Goal: Information Seeking & Learning: Find specific fact

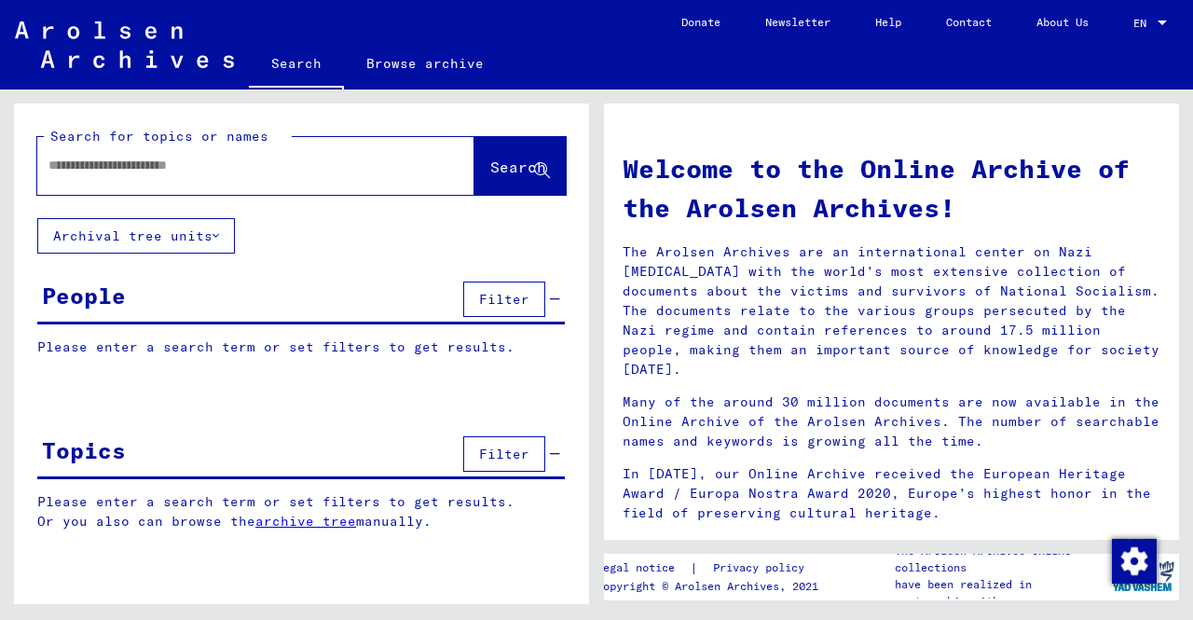
click at [76, 171] on input "text" at bounding box center [233, 166] width 370 height 20
click at [104, 167] on input "text" at bounding box center [233, 166] width 370 height 20
click at [199, 169] on input "text" at bounding box center [233, 166] width 370 height 20
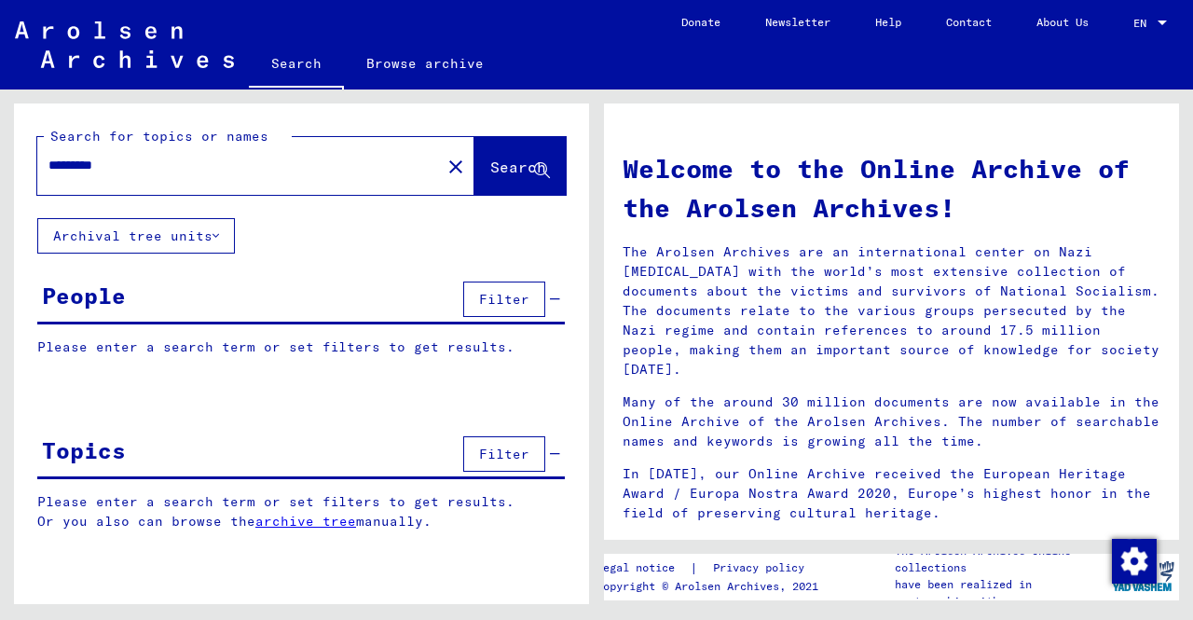
type input "*********"
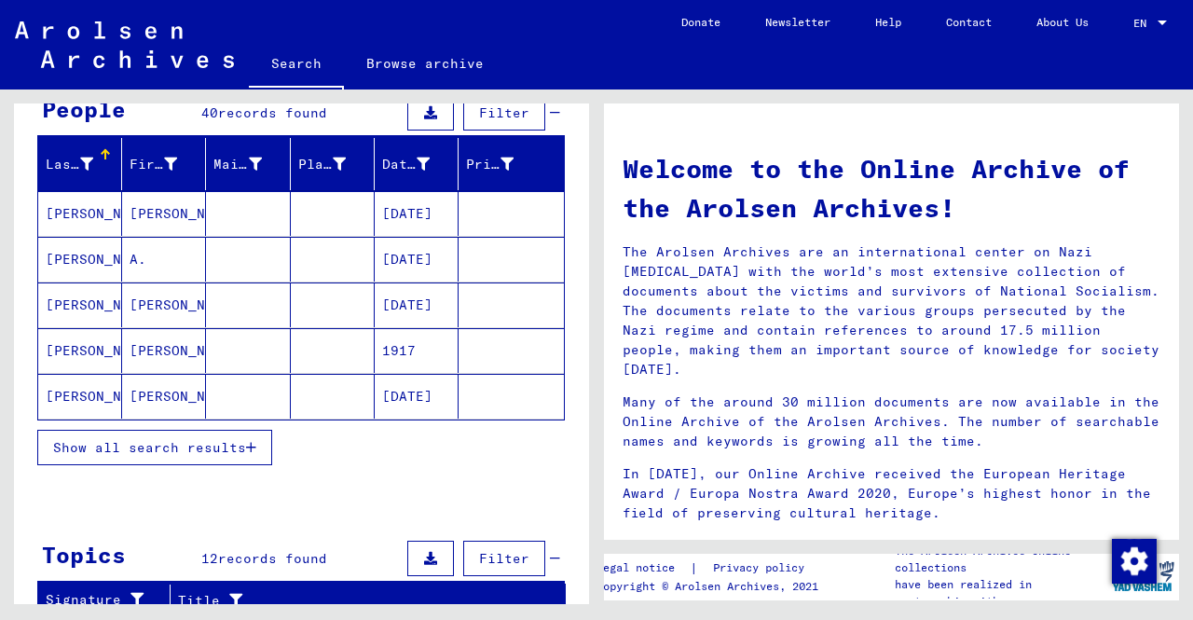
scroll to position [188, 0]
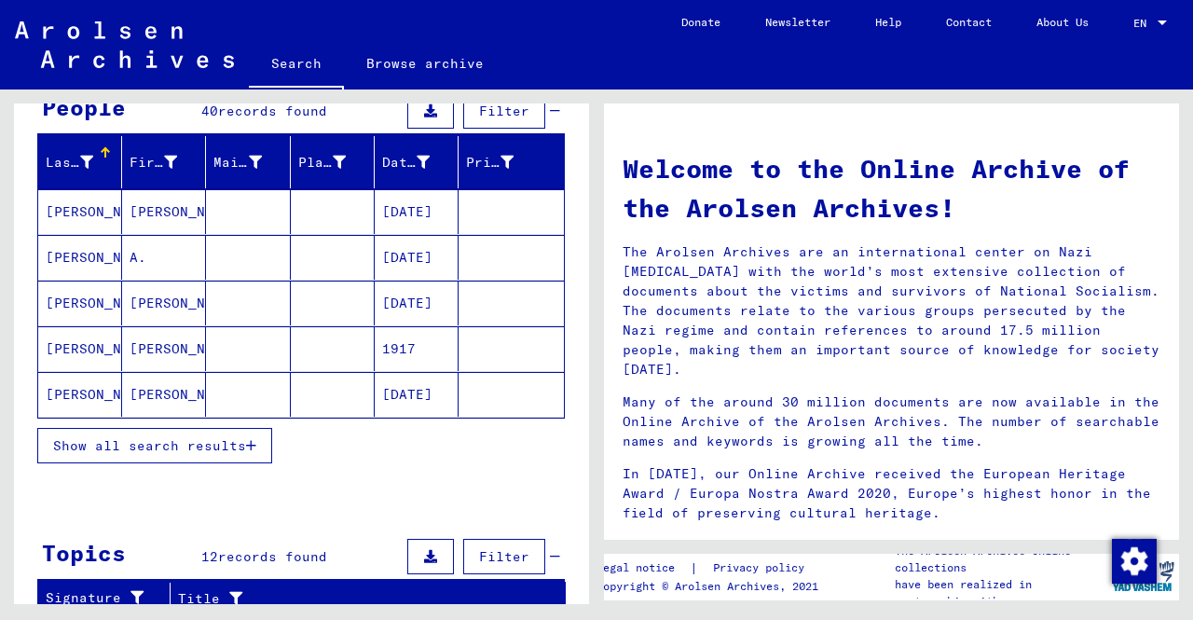
click at [134, 447] on span "Show all search results" at bounding box center [149, 445] width 193 height 17
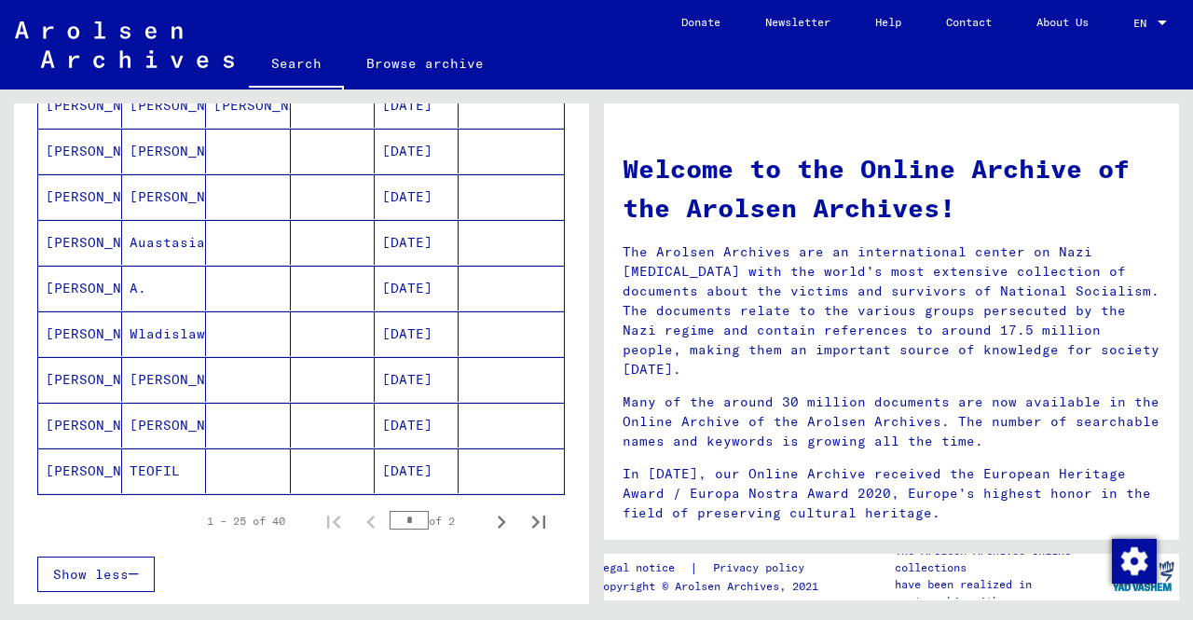
scroll to position [1029, 0]
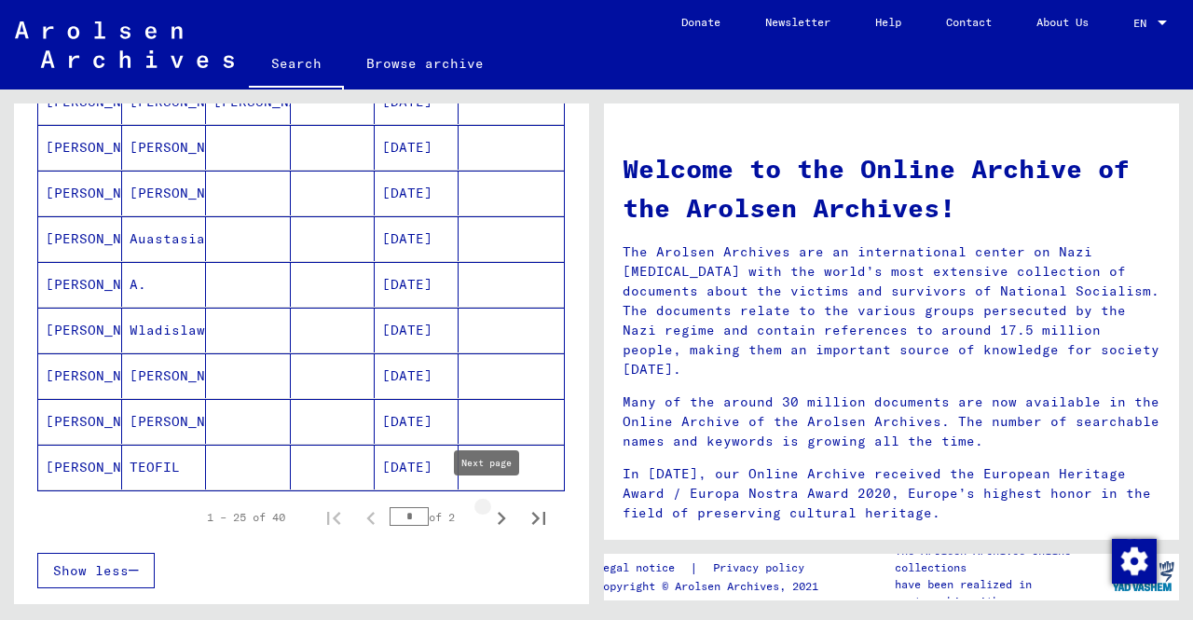
click at [488, 506] on icon "Next page" at bounding box center [501, 518] width 26 height 26
type input "*"
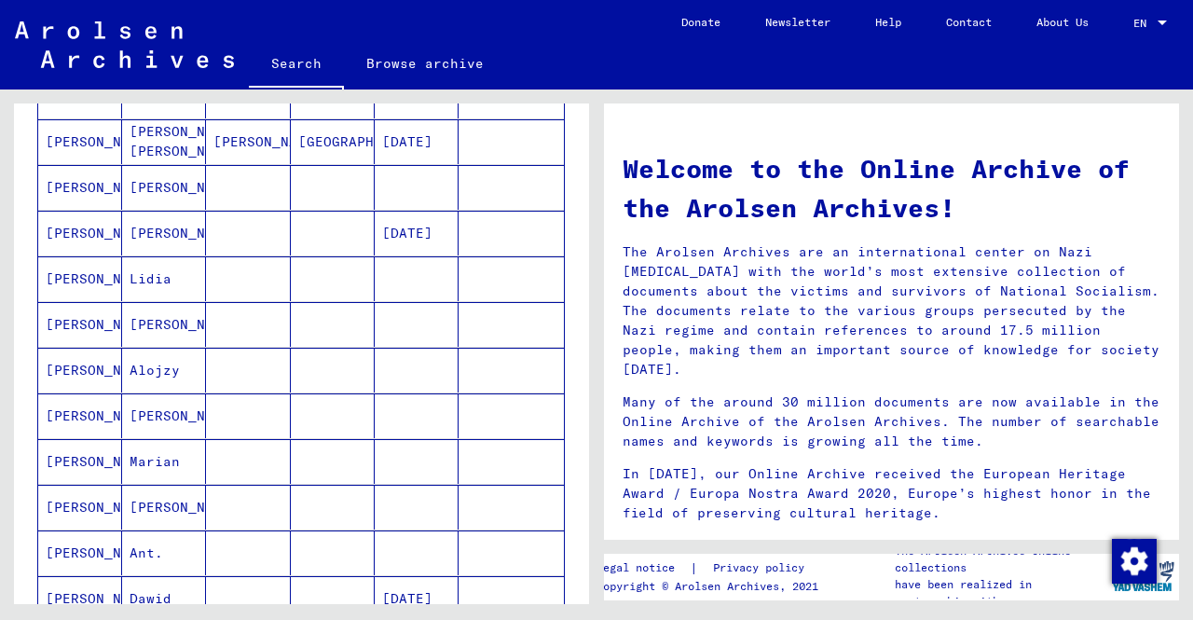
scroll to position [0, 0]
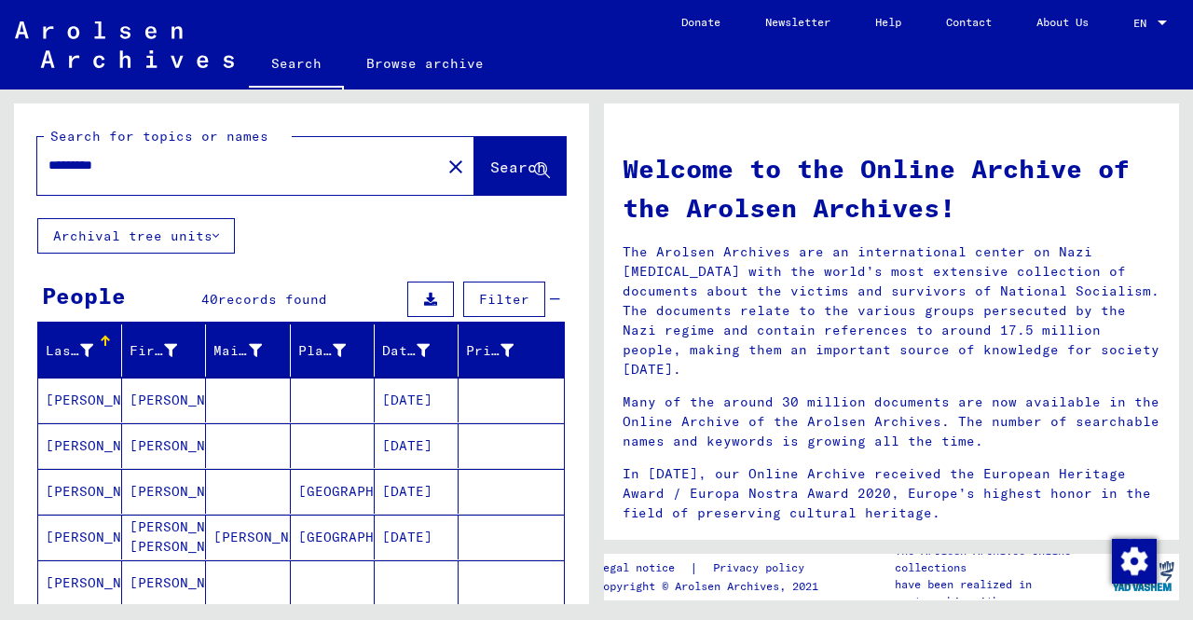
click at [162, 163] on input "*********" at bounding box center [233, 166] width 370 height 20
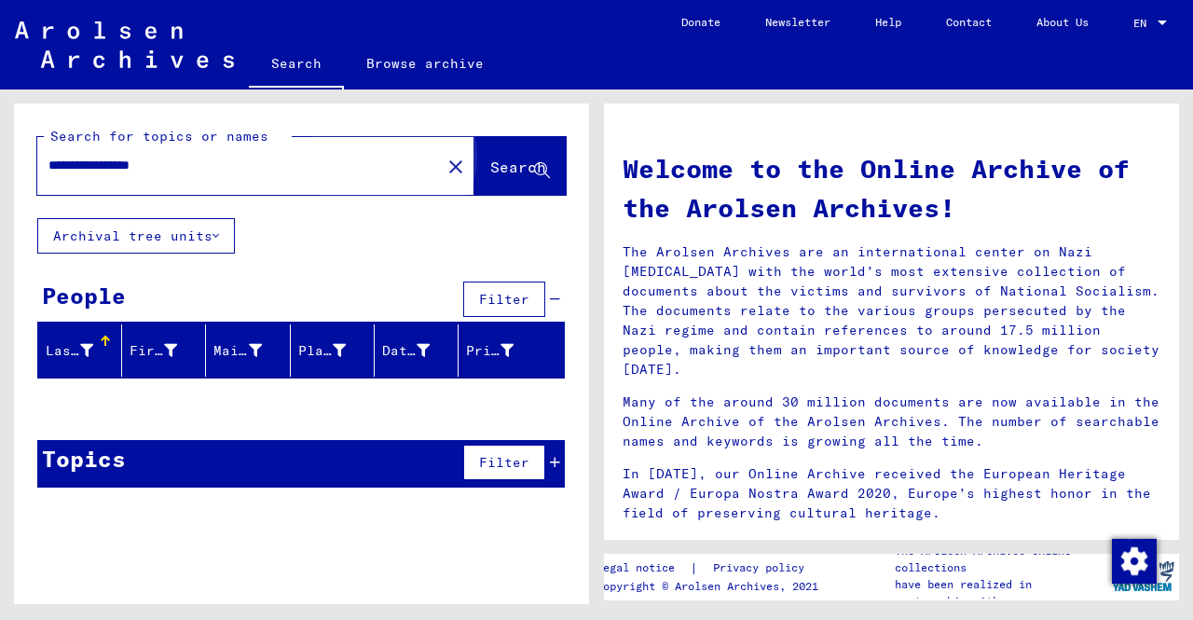
click at [475, 179] on button "Search" at bounding box center [520, 166] width 91 height 58
click at [490, 167] on span "Search" at bounding box center [518, 167] width 56 height 19
click at [214, 163] on input "**********" at bounding box center [233, 166] width 370 height 20
click at [232, 169] on input "**********" at bounding box center [233, 166] width 370 height 20
click at [123, 161] on input "**********" at bounding box center [233, 166] width 370 height 20
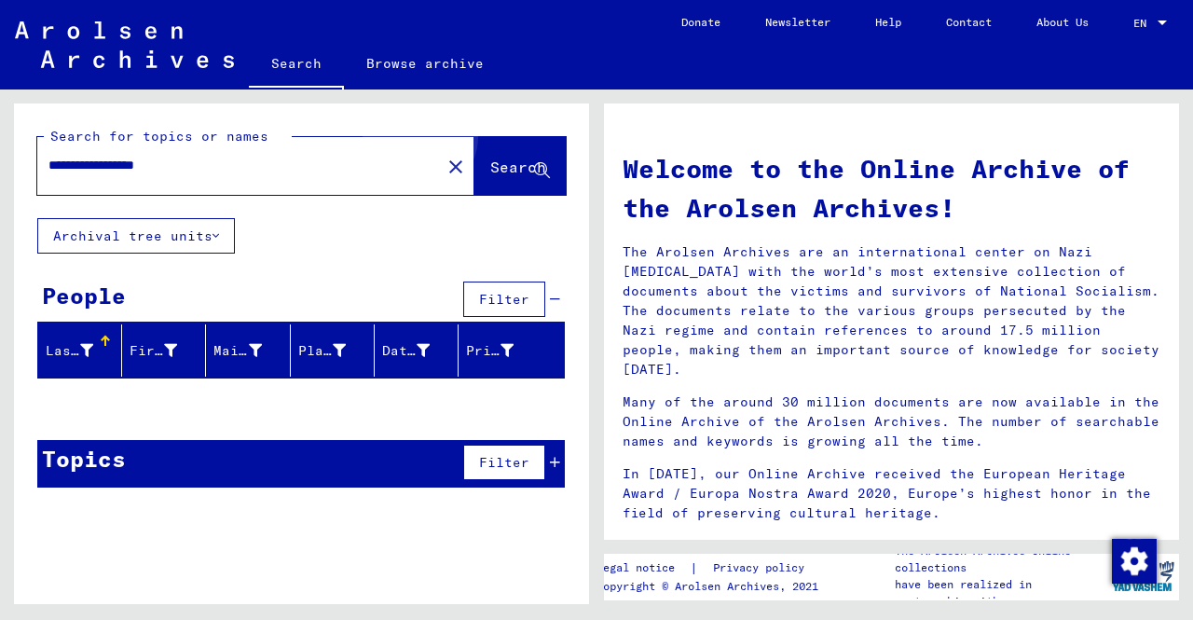
click at [496, 159] on span "Search" at bounding box center [518, 167] width 56 height 19
click at [136, 161] on input "**********" at bounding box center [233, 166] width 370 height 20
click at [475, 154] on button "Search" at bounding box center [520, 166] width 91 height 58
click at [197, 165] on input "**********" at bounding box center [233, 166] width 370 height 20
type input "*"
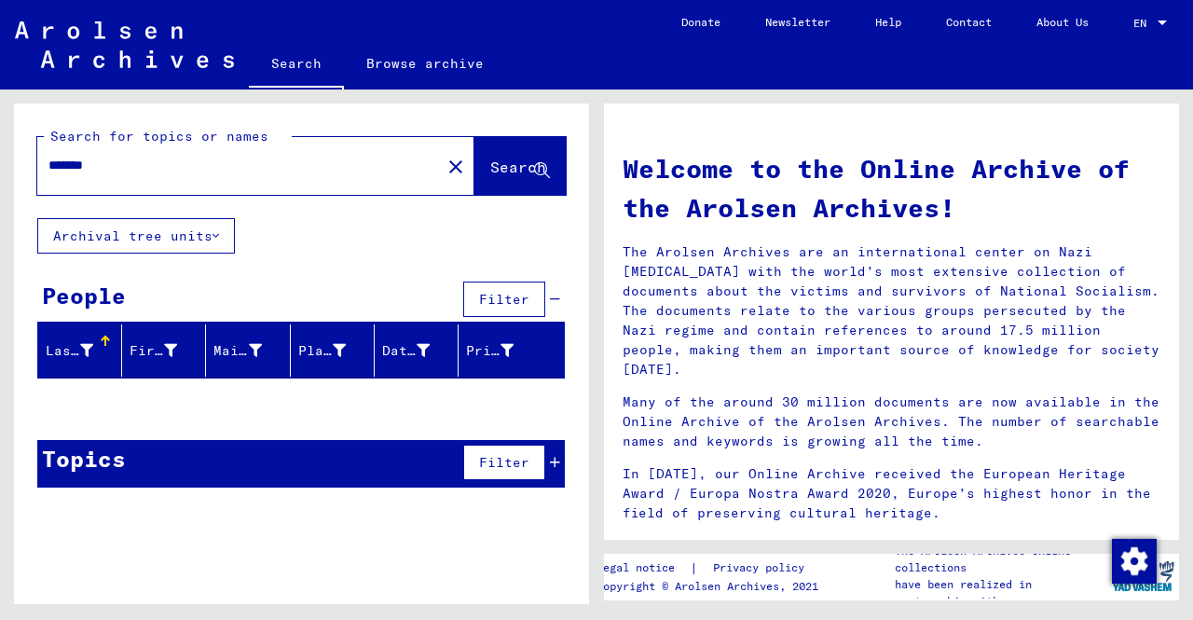
type input "*******"
click at [511, 182] on button "Search" at bounding box center [520, 166] width 91 height 58
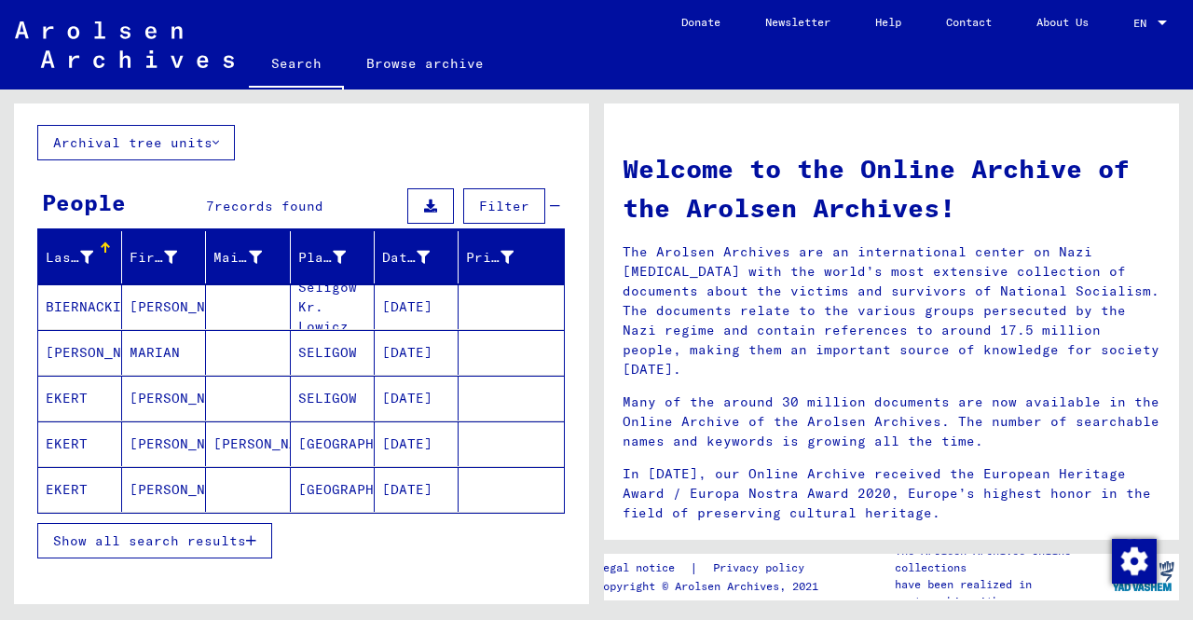
scroll to position [94, 0]
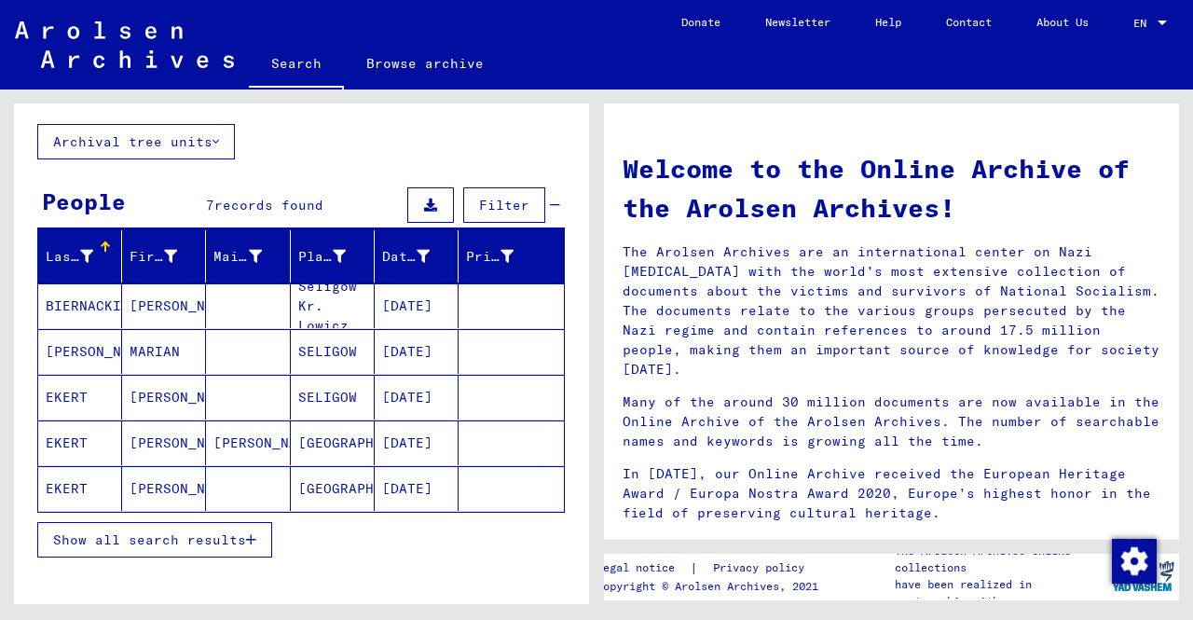
click at [337, 353] on mat-cell "SELIGOW" at bounding box center [333, 351] width 84 height 45
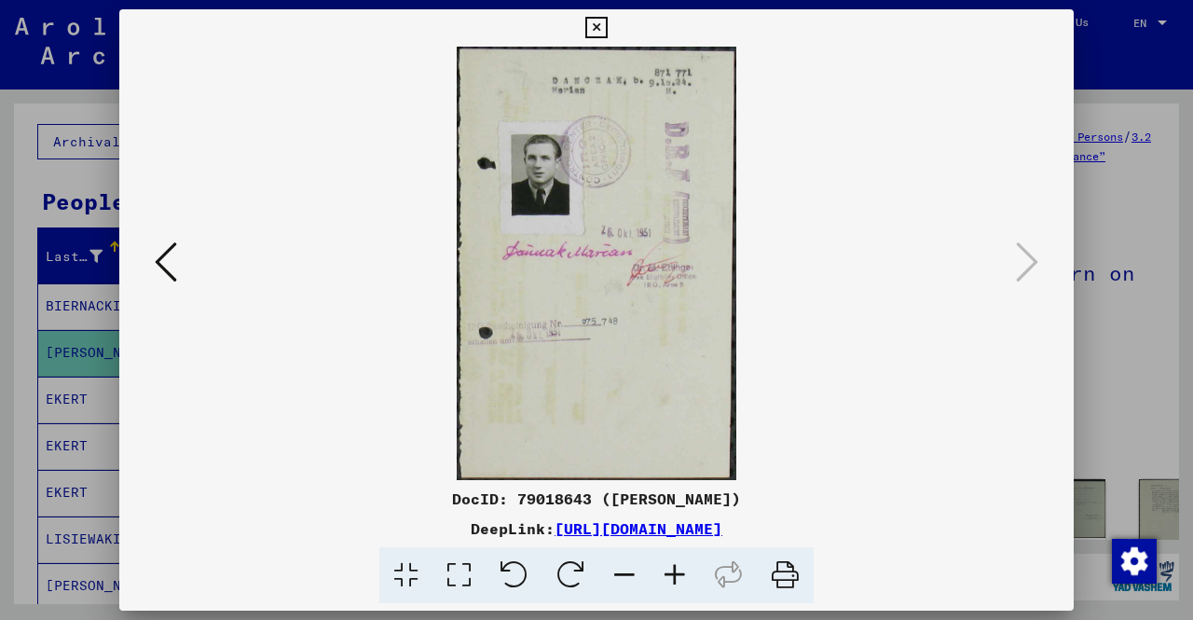
click at [584, 26] on button at bounding box center [596, 27] width 33 height 37
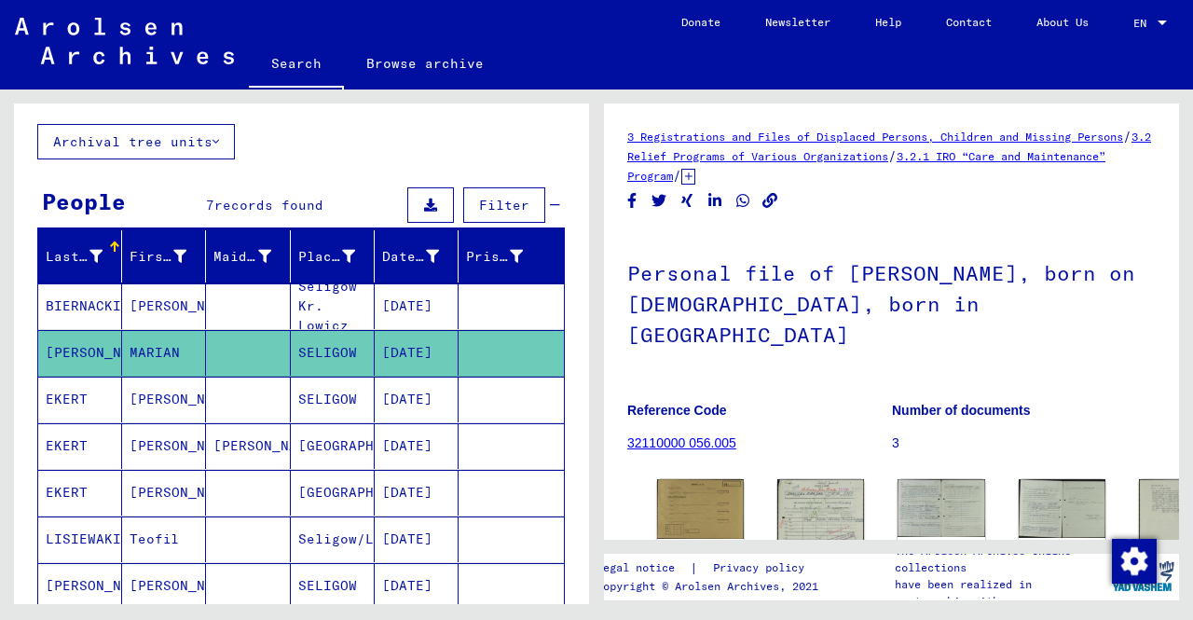
click at [215, 292] on mat-cell at bounding box center [248, 306] width 84 height 46
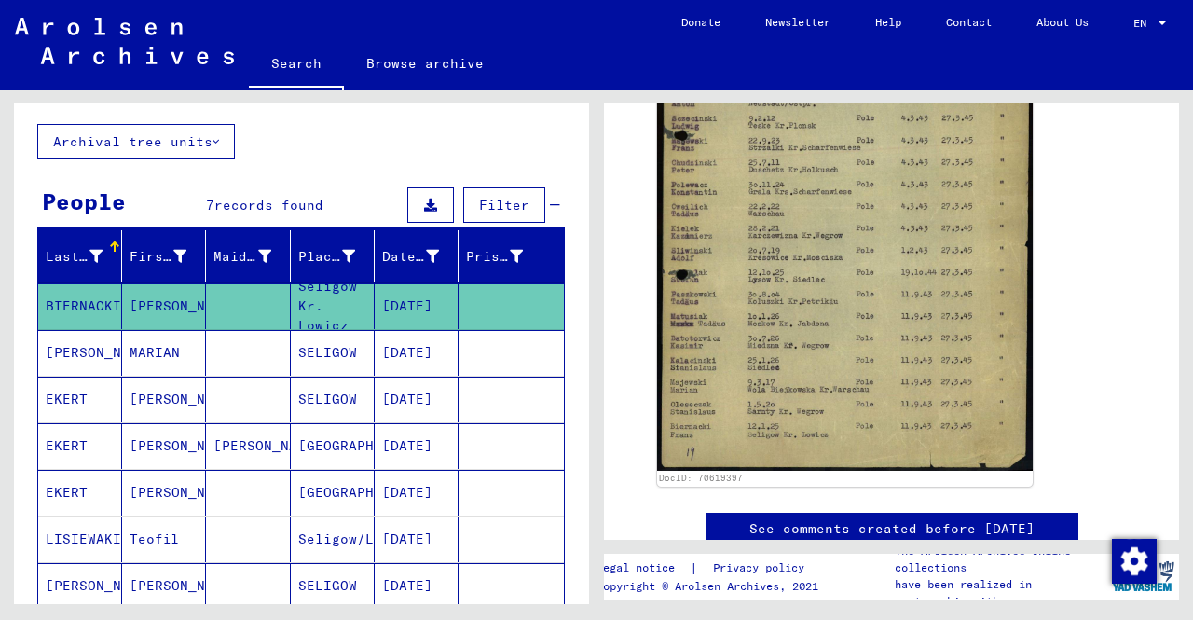
scroll to position [533, 0]
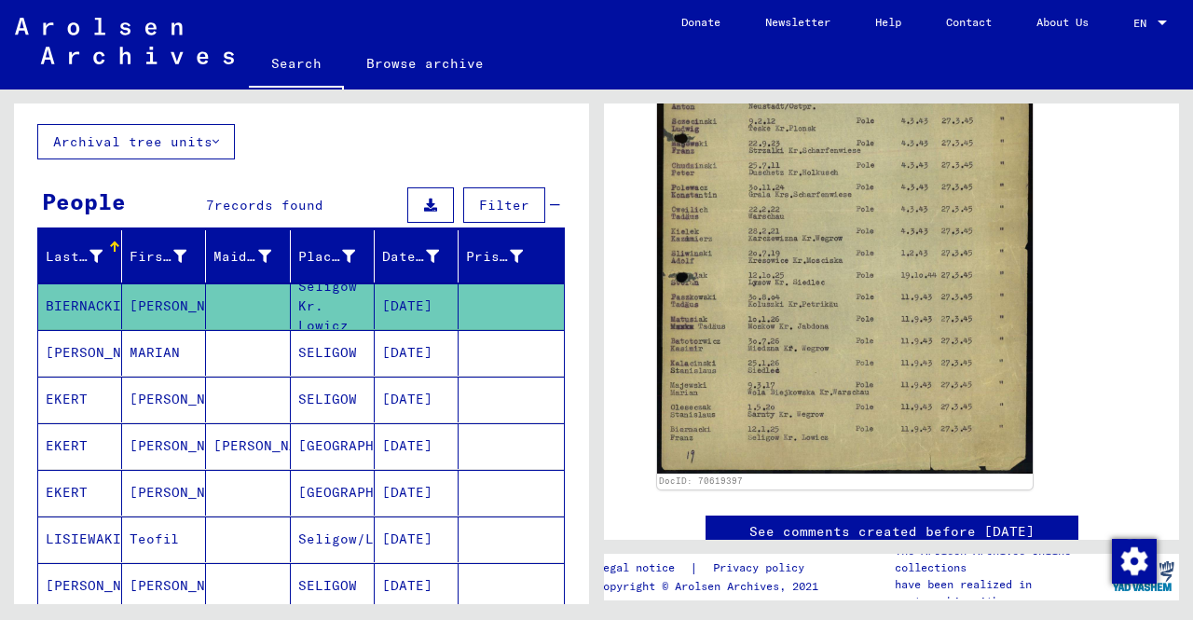
click at [430, 488] on mat-cell "[DATE]" at bounding box center [417, 493] width 84 height 46
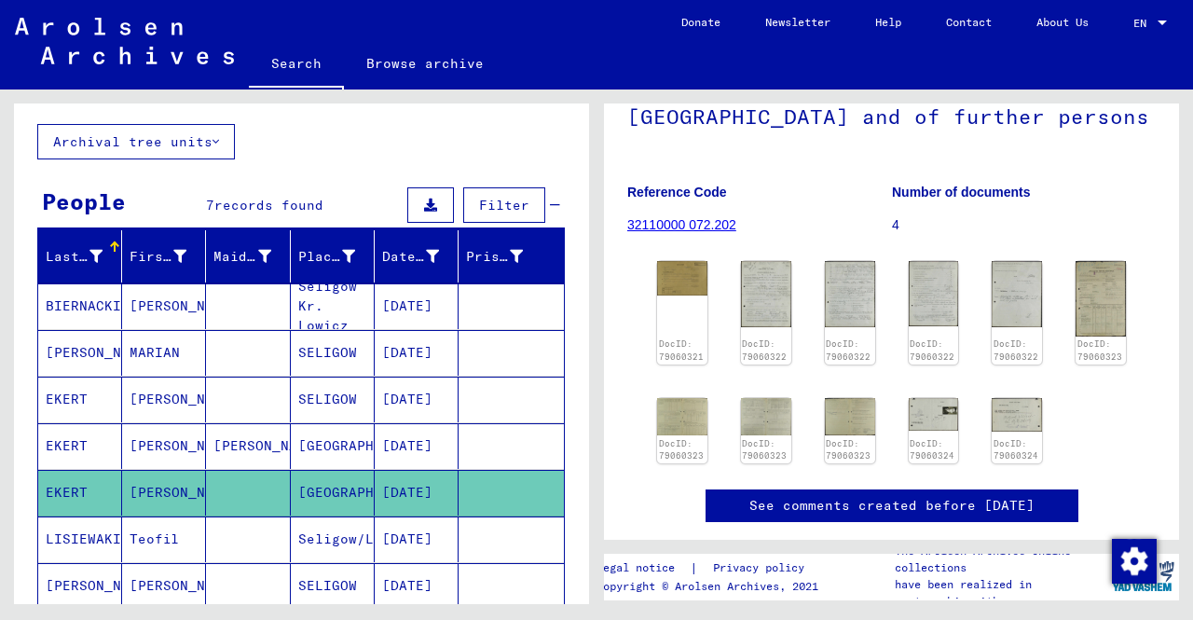
scroll to position [211, 0]
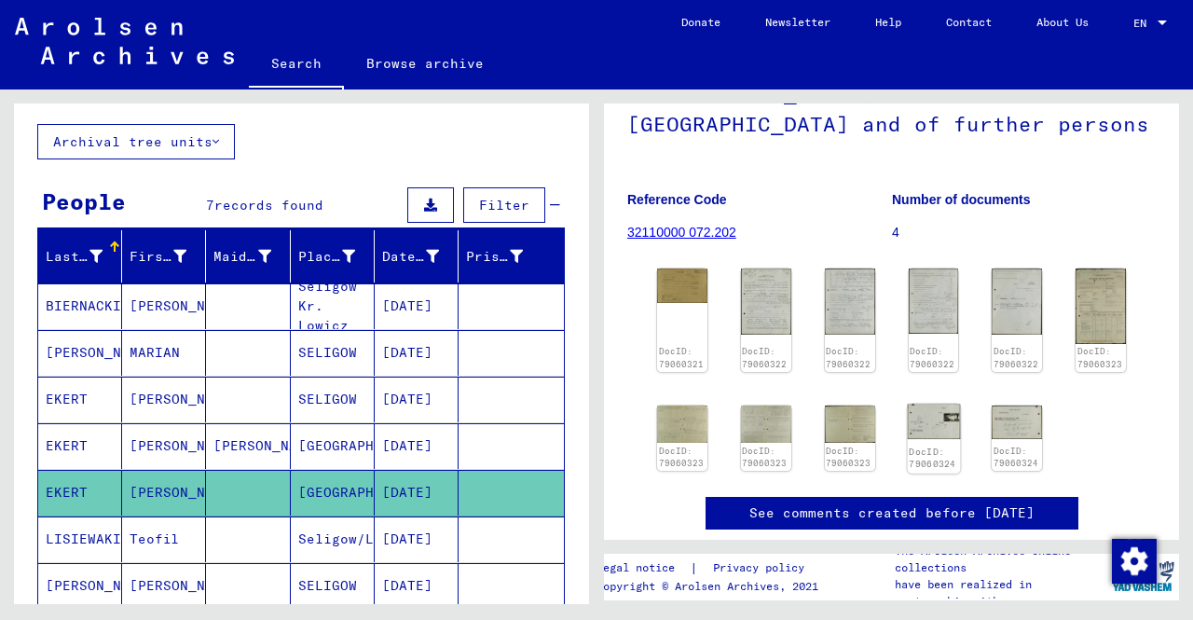
click at [924, 420] on img at bounding box center [933, 421] width 53 height 34
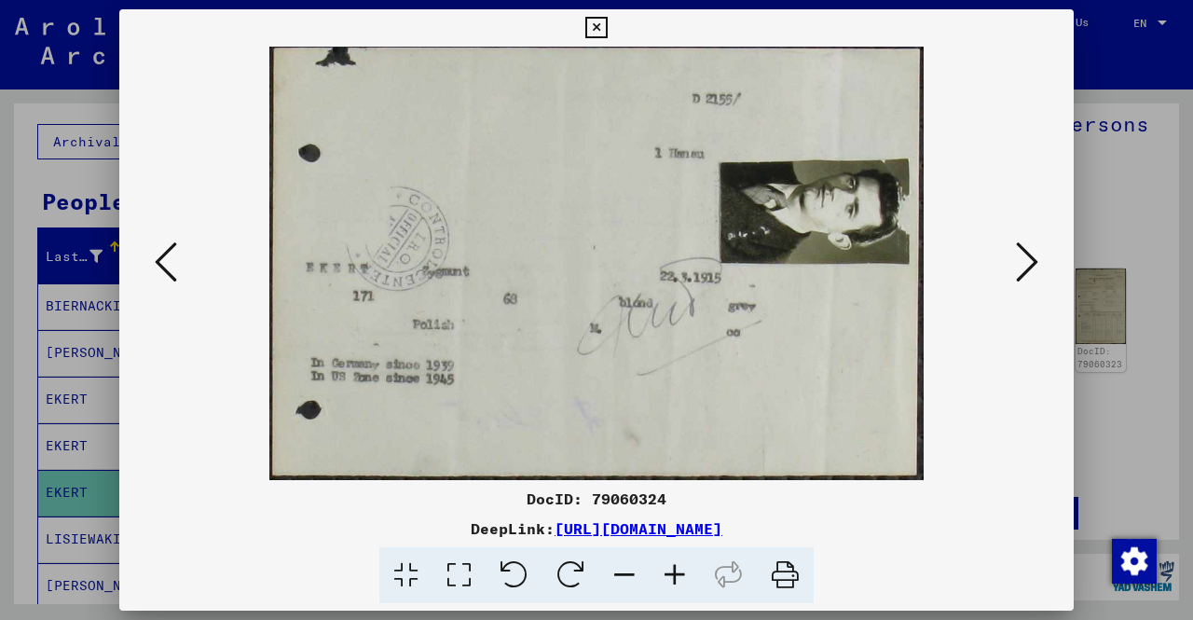
click at [600, 26] on icon at bounding box center [595, 28] width 21 height 22
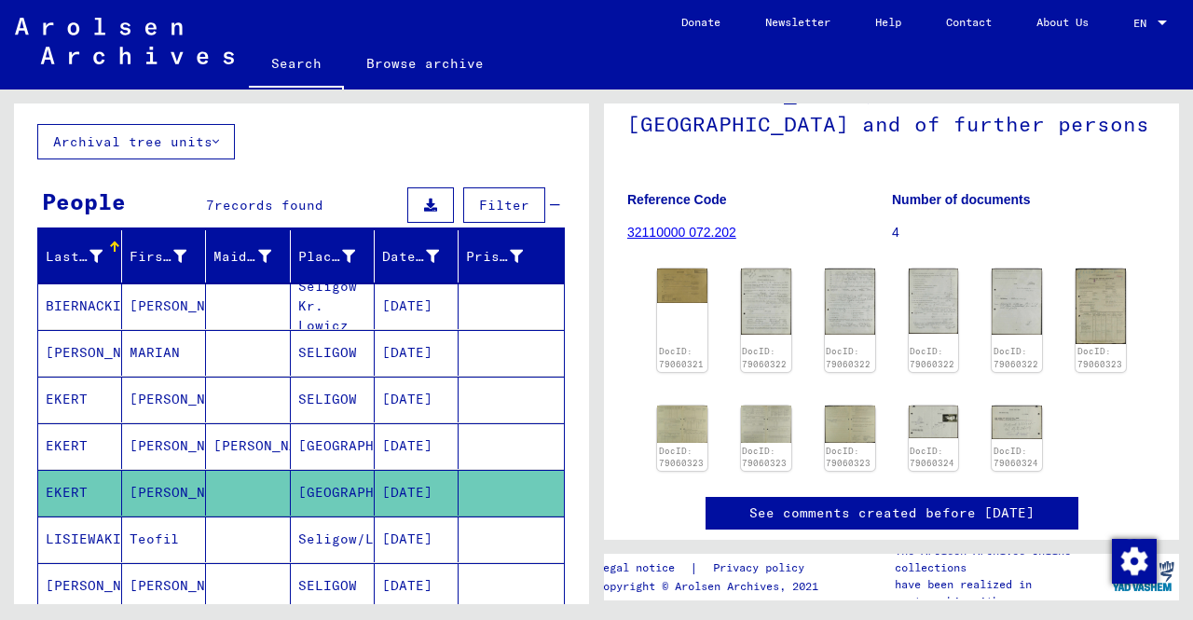
click at [386, 534] on mat-cell "[DATE]" at bounding box center [417, 539] width 84 height 46
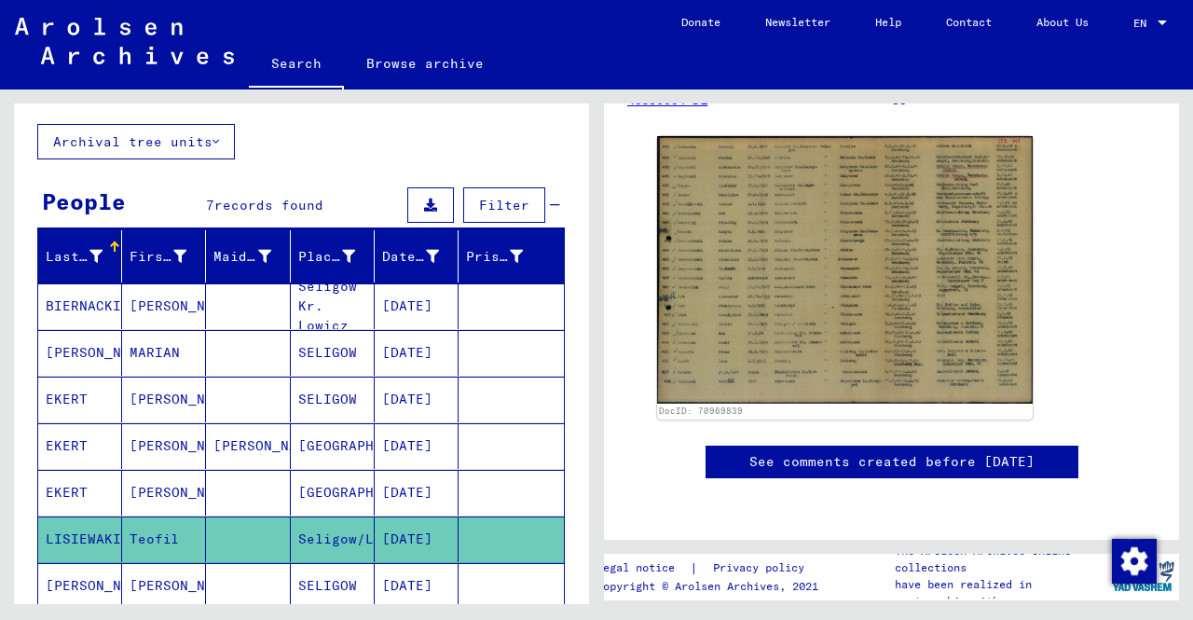
scroll to position [507, 0]
click at [250, 577] on mat-cell at bounding box center [248, 586] width 84 height 46
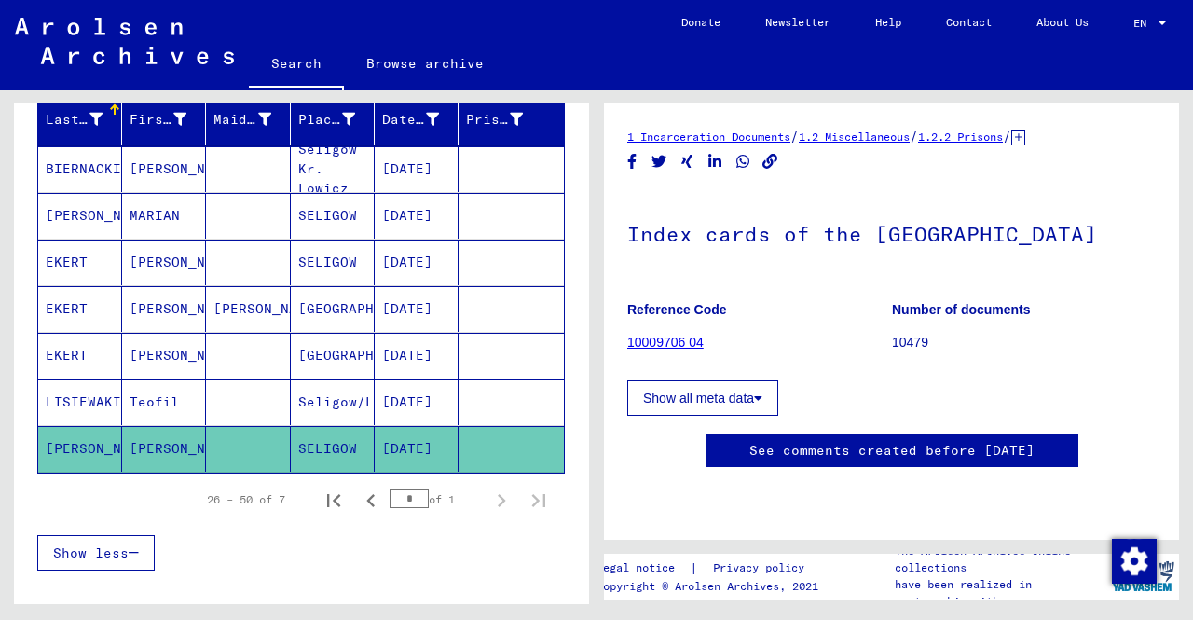
scroll to position [233, 0]
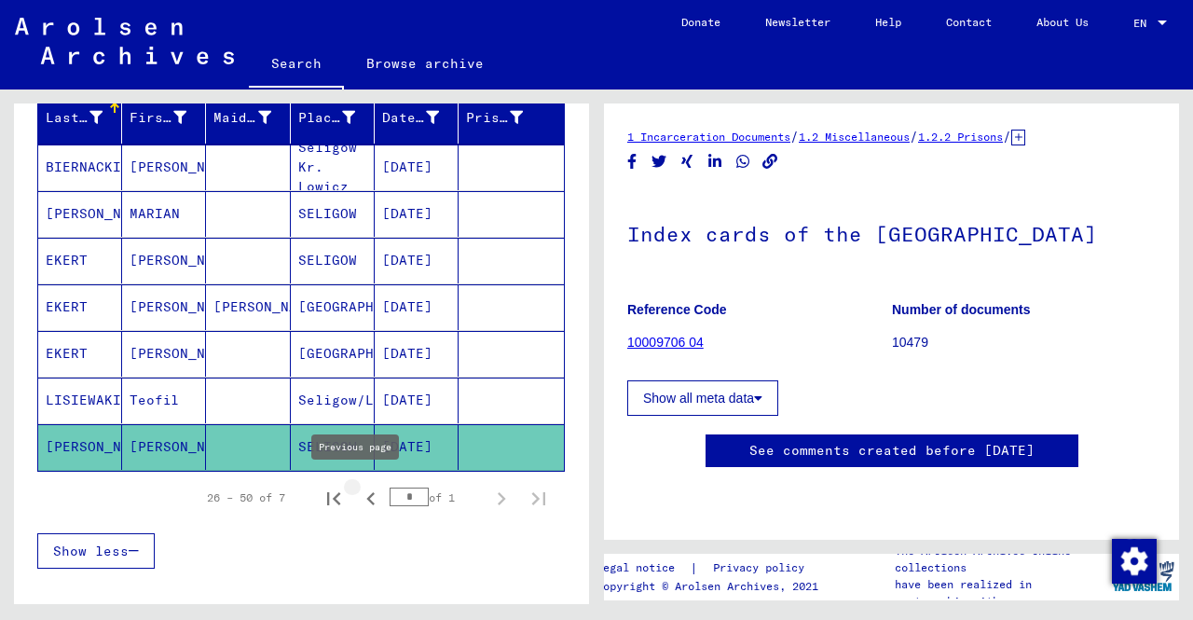
click at [360, 498] on icon "Previous page" at bounding box center [371, 499] width 26 height 26
type input "*"
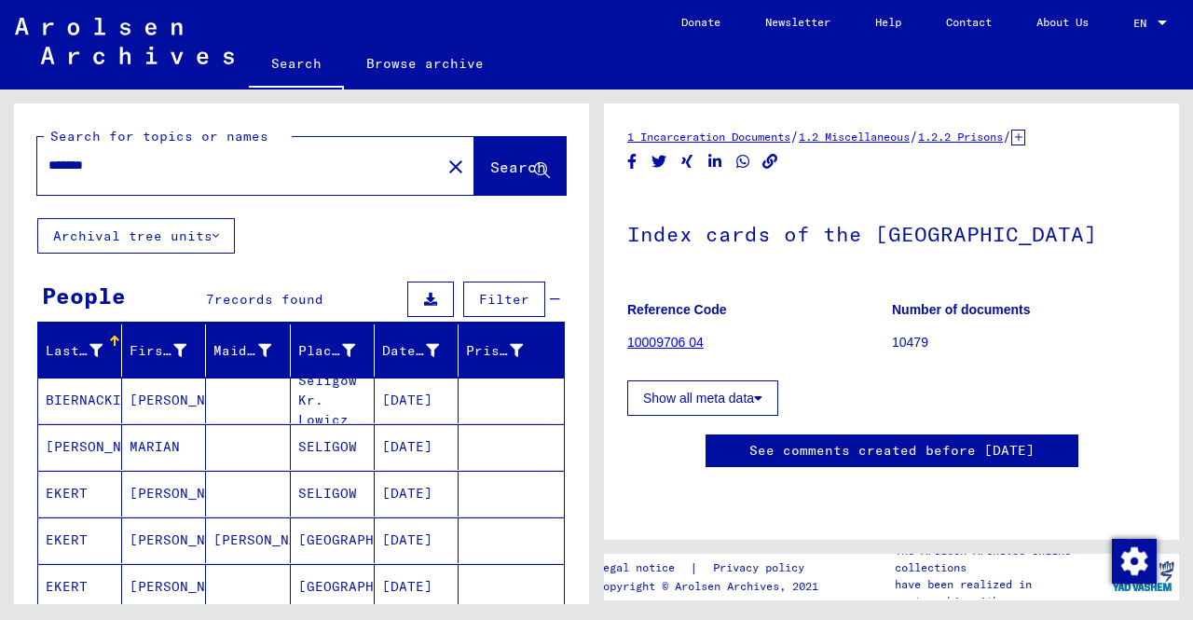
click at [324, 444] on mat-cell "SELIGOW" at bounding box center [333, 447] width 84 height 46
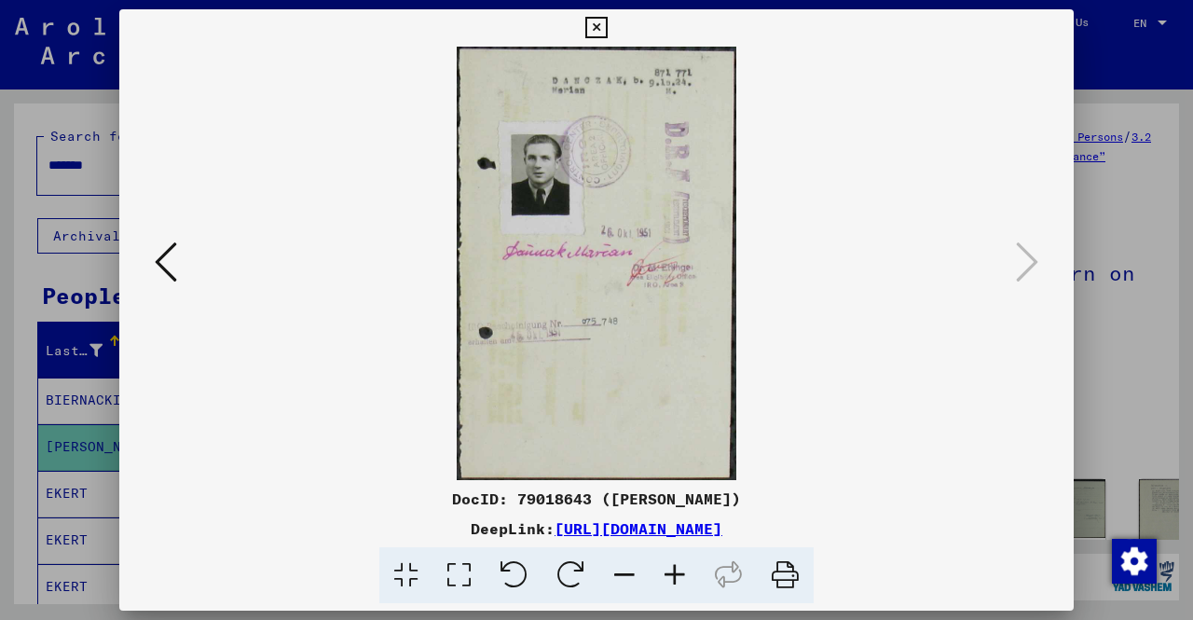
click at [670, 579] on icon at bounding box center [675, 575] width 50 height 57
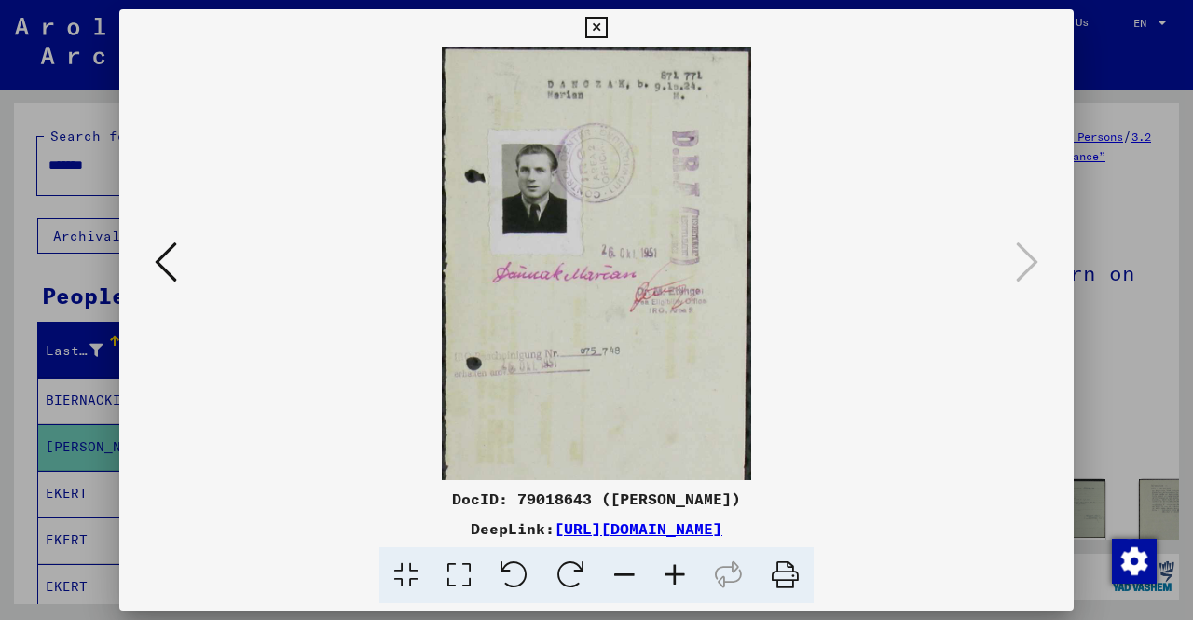
click at [670, 579] on icon at bounding box center [675, 575] width 50 height 57
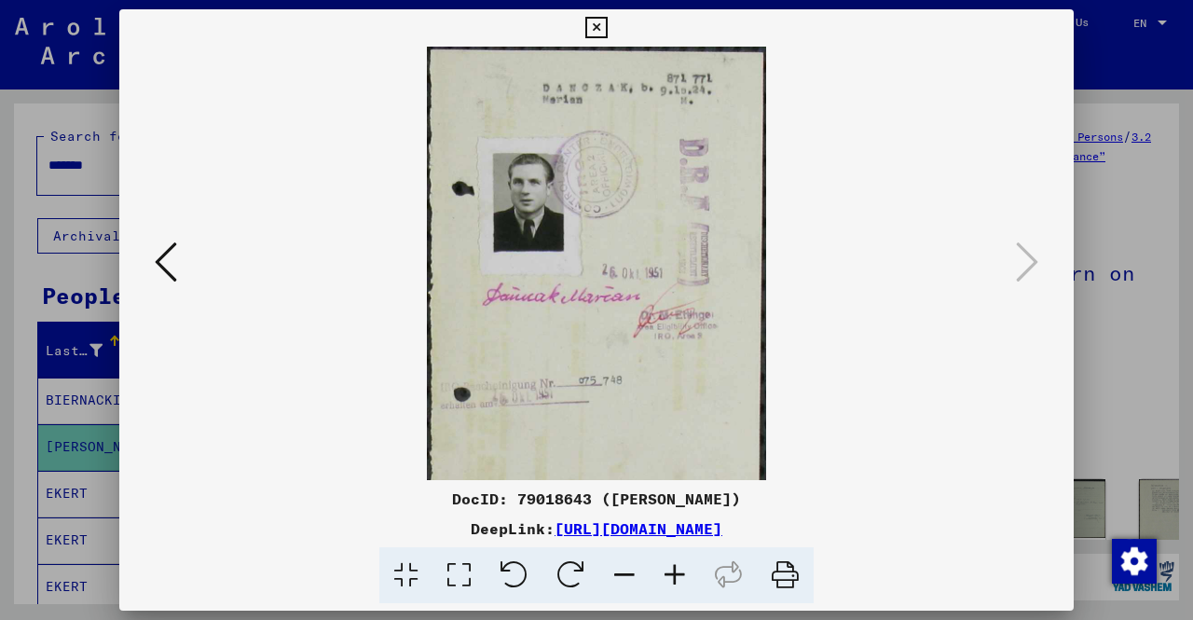
click at [670, 579] on icon at bounding box center [675, 575] width 50 height 57
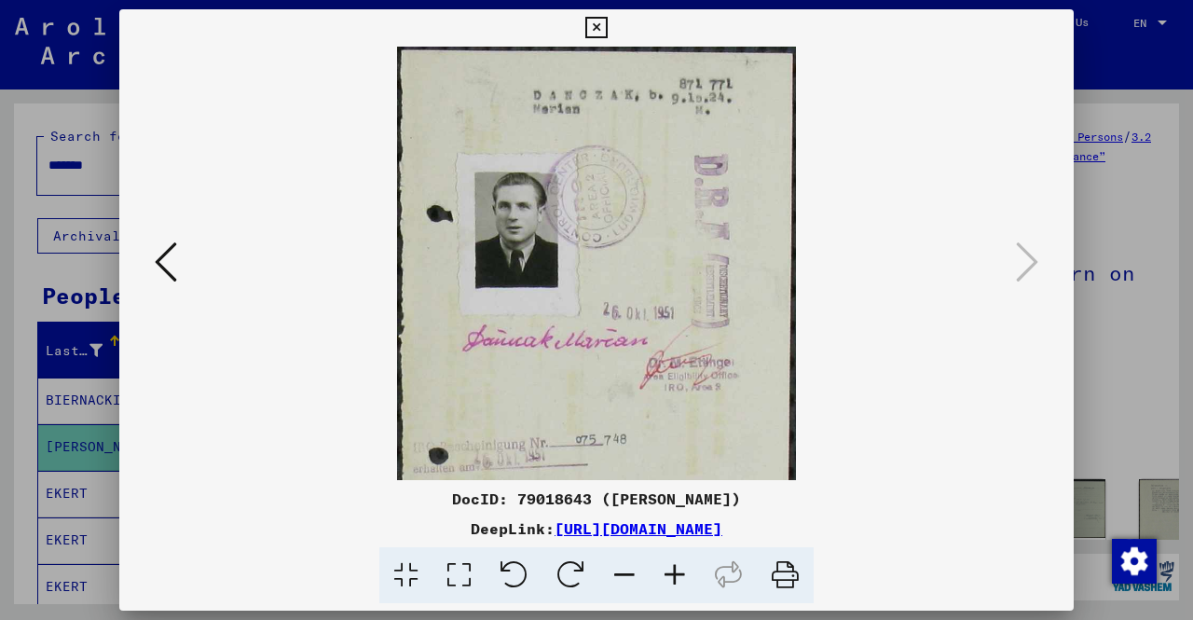
click at [670, 579] on icon at bounding box center [675, 575] width 50 height 57
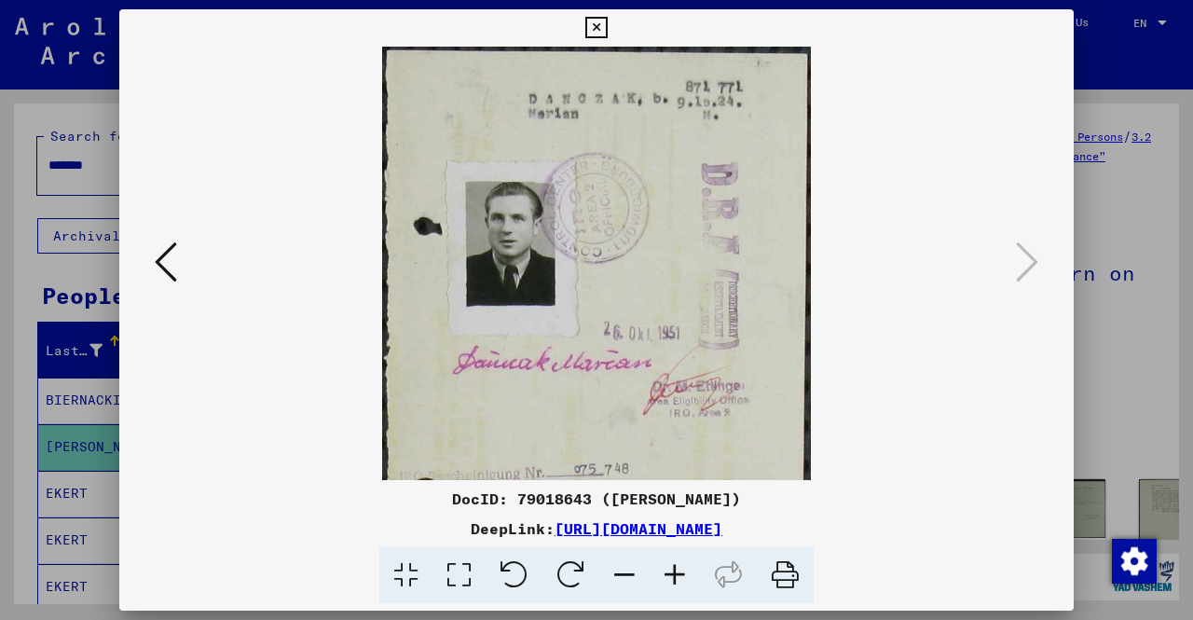
click at [670, 579] on icon at bounding box center [675, 575] width 50 height 57
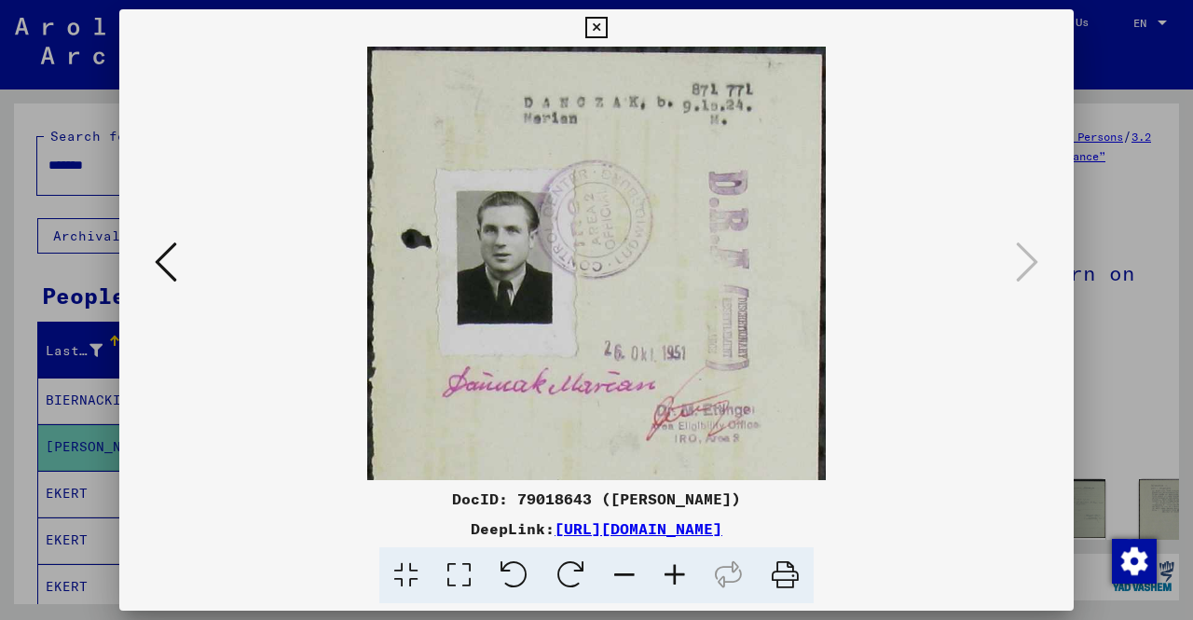
click at [670, 579] on icon at bounding box center [675, 575] width 50 height 57
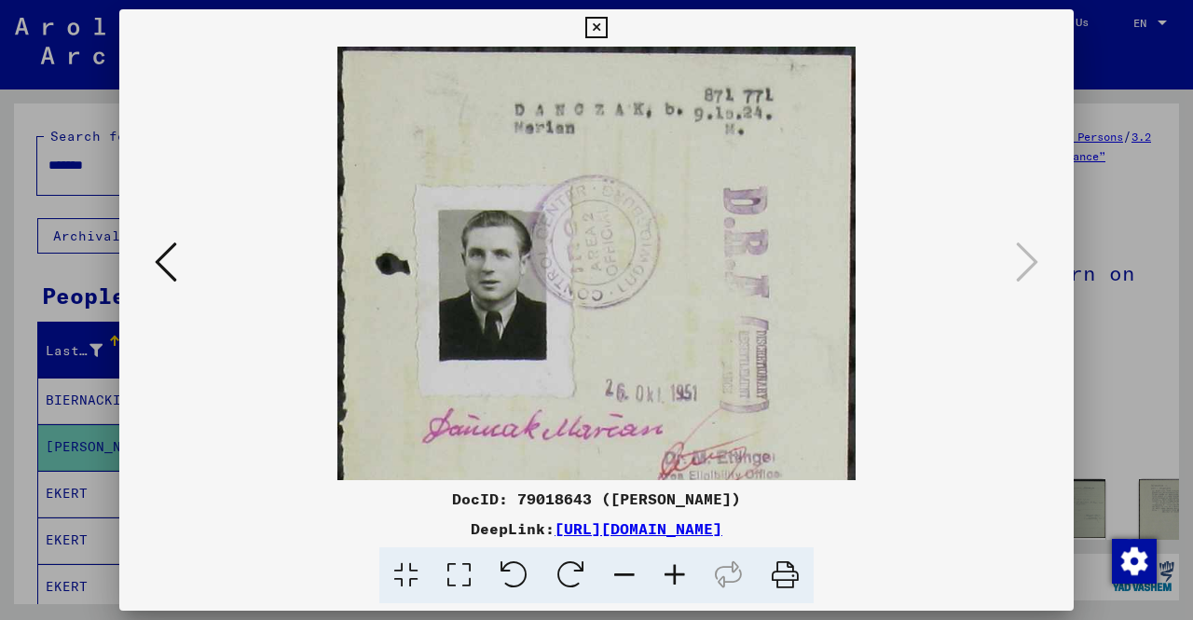
click at [670, 579] on icon at bounding box center [675, 575] width 50 height 57
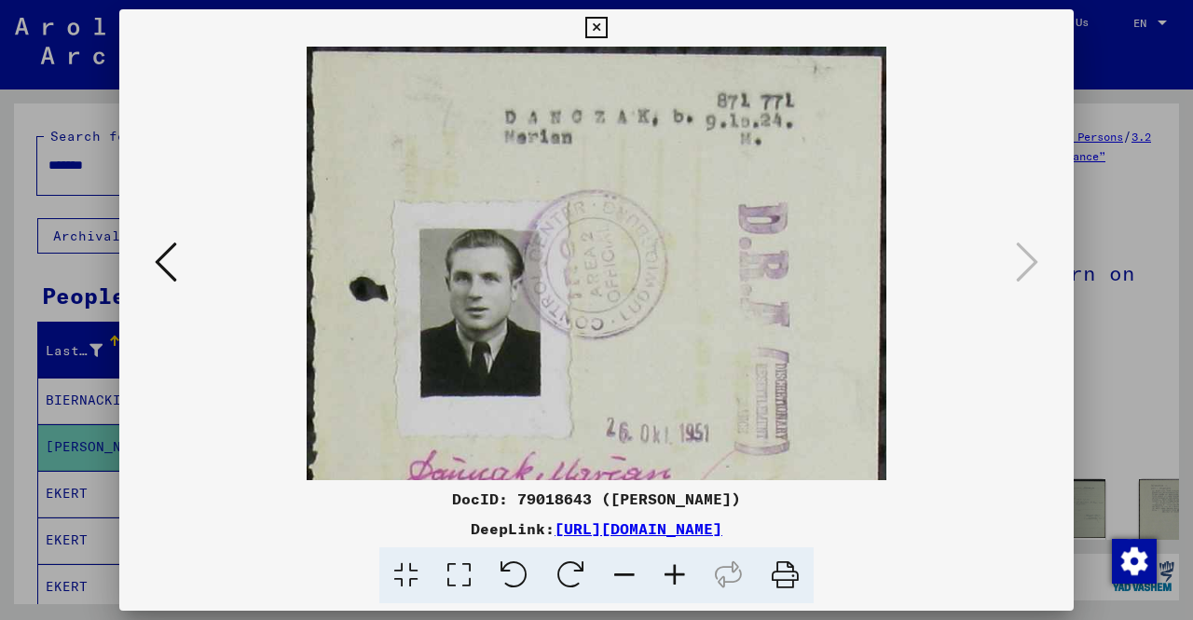
click at [670, 579] on icon at bounding box center [675, 575] width 50 height 57
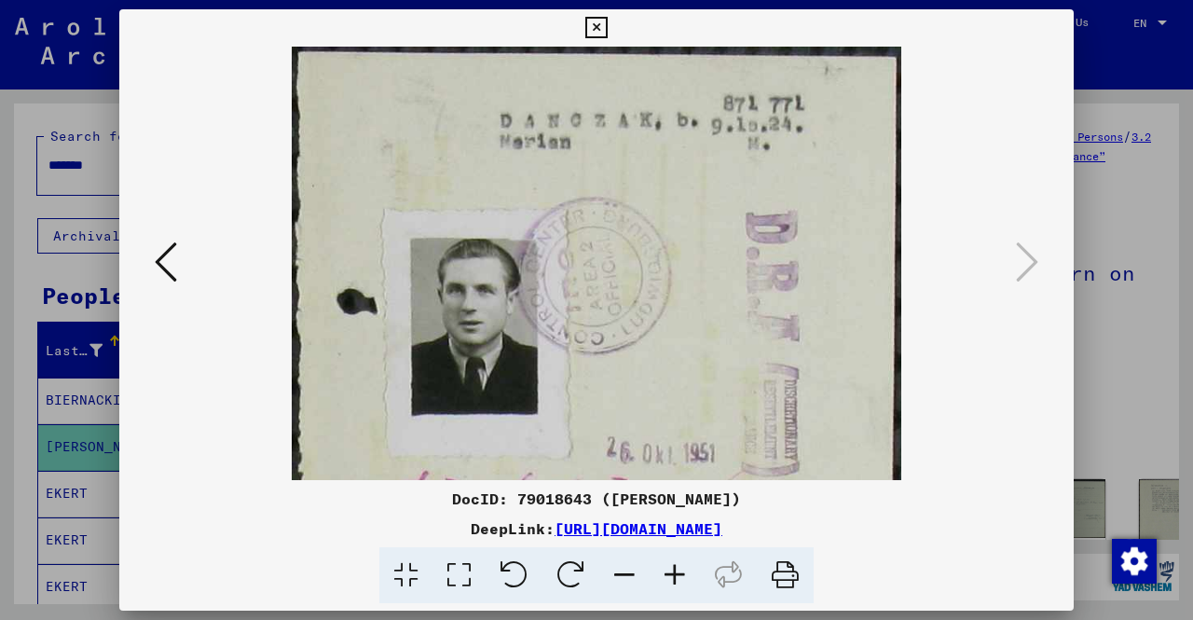
click at [585, 18] on icon at bounding box center [595, 28] width 21 height 22
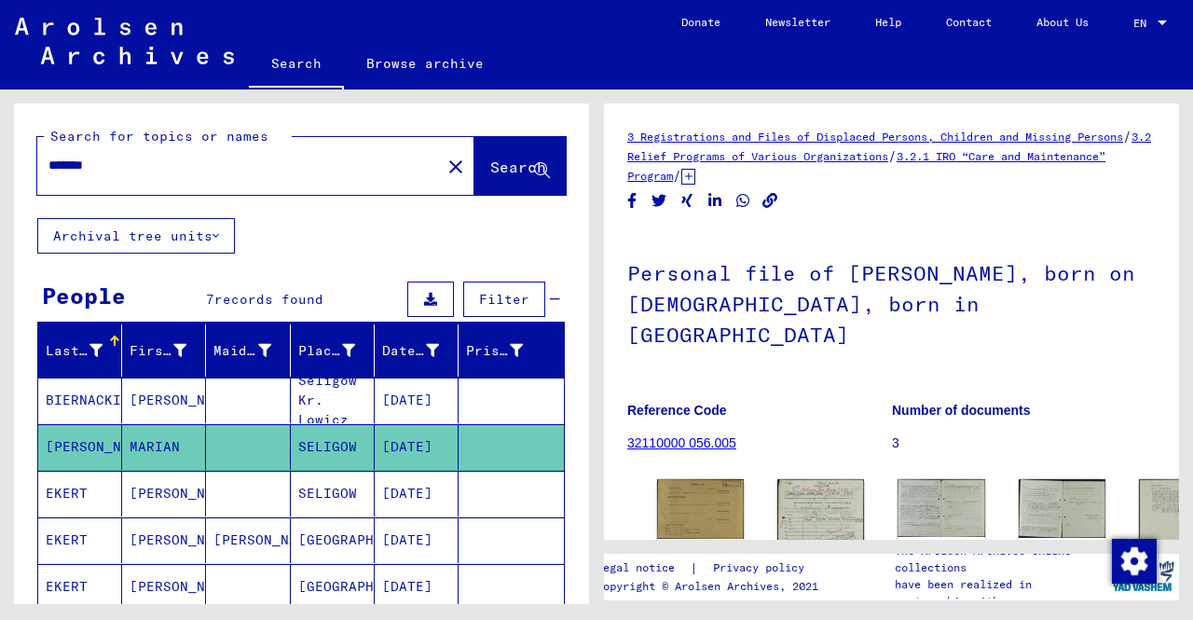
click at [150, 409] on mat-cell "[PERSON_NAME]" at bounding box center [164, 401] width 84 height 46
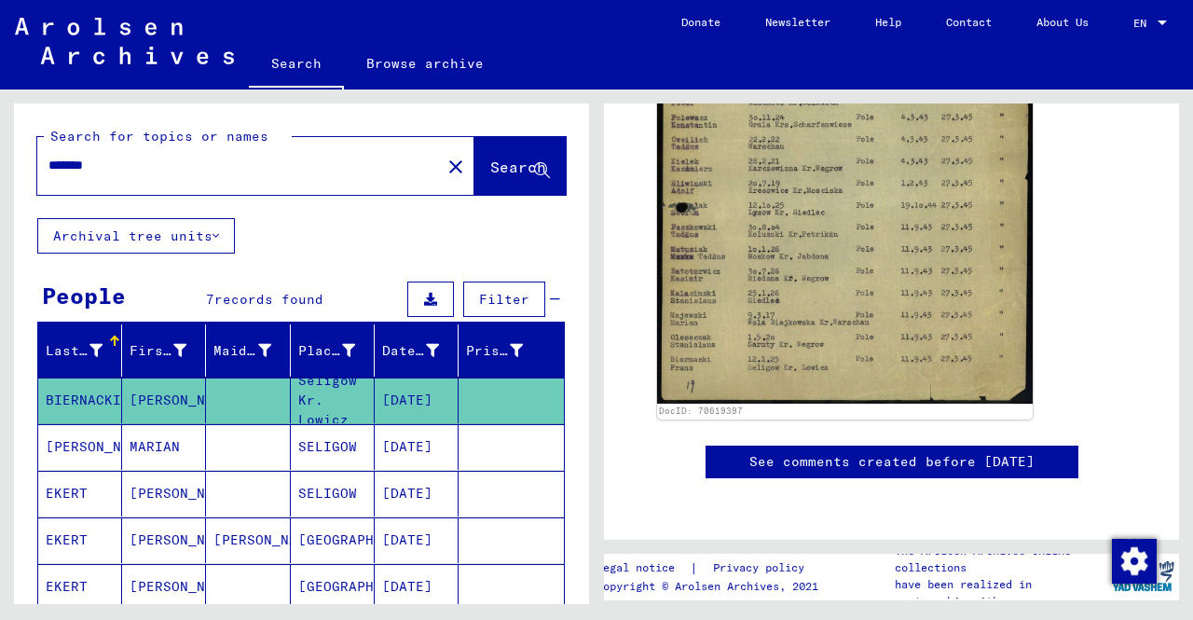
scroll to position [330, 0]
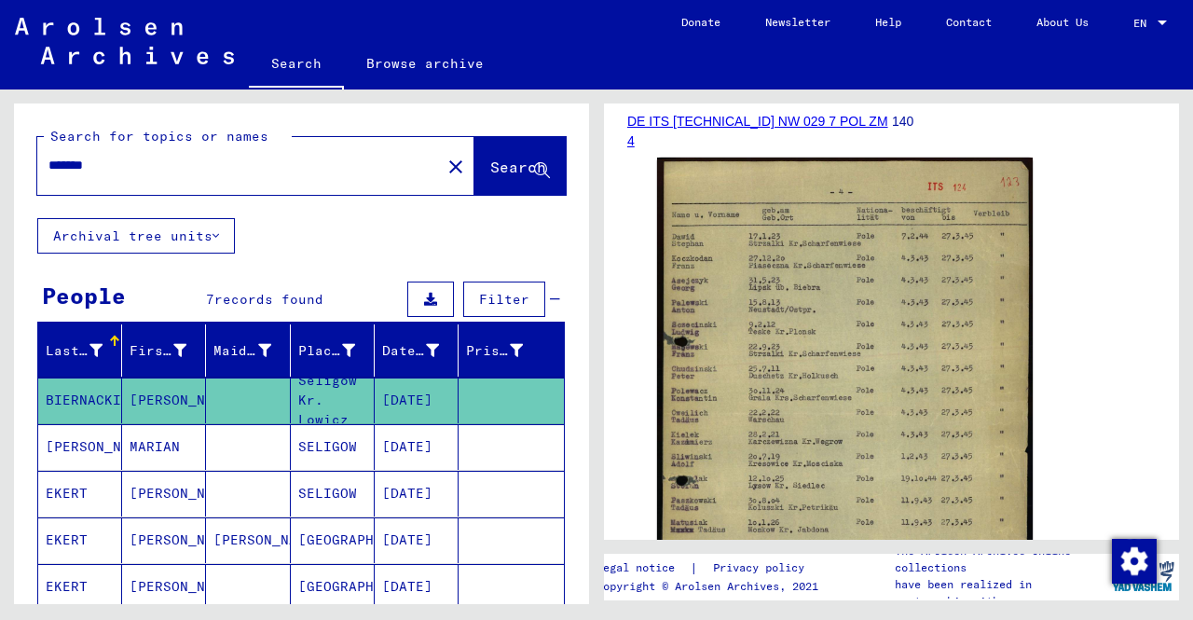
click at [121, 168] on input "*******" at bounding box center [238, 166] width 381 height 20
type input "*"
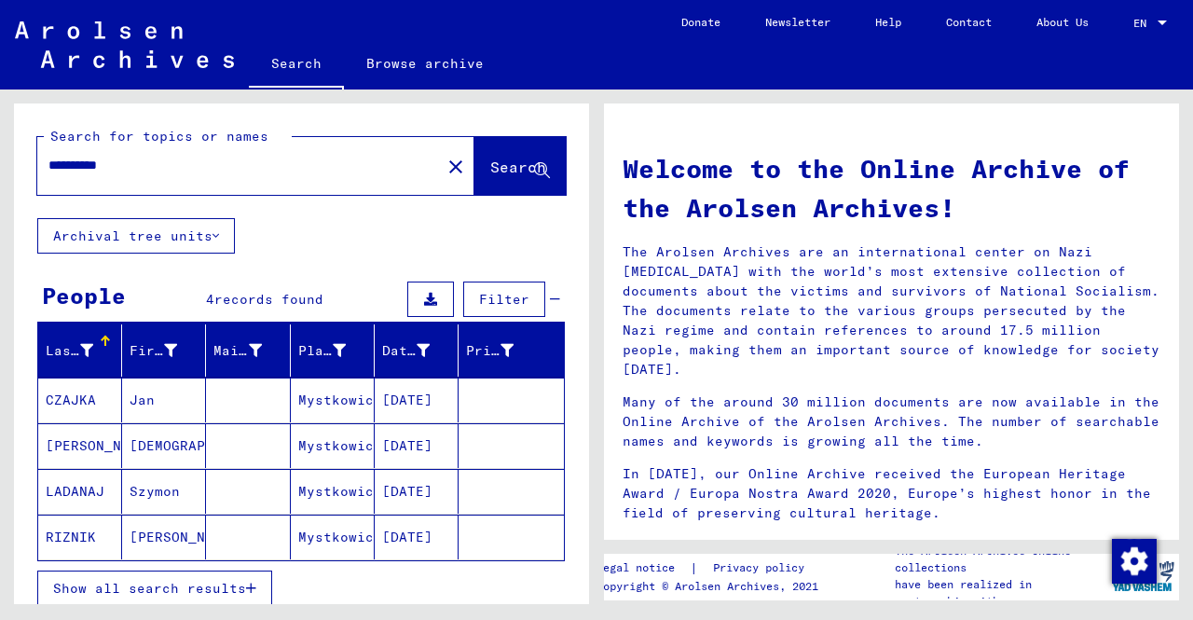
click at [236, 580] on span "Show all search results" at bounding box center [149, 588] width 193 height 17
click at [407, 404] on mat-cell "[DATE]" at bounding box center [417, 400] width 84 height 45
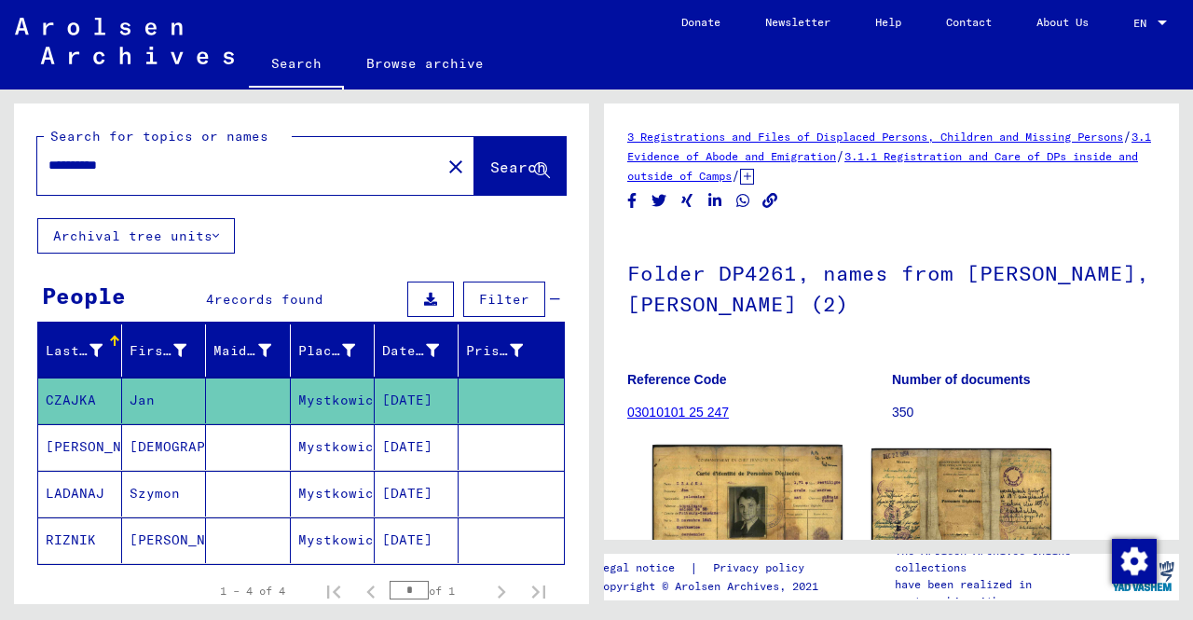
click at [728, 493] on img at bounding box center [747, 512] width 189 height 135
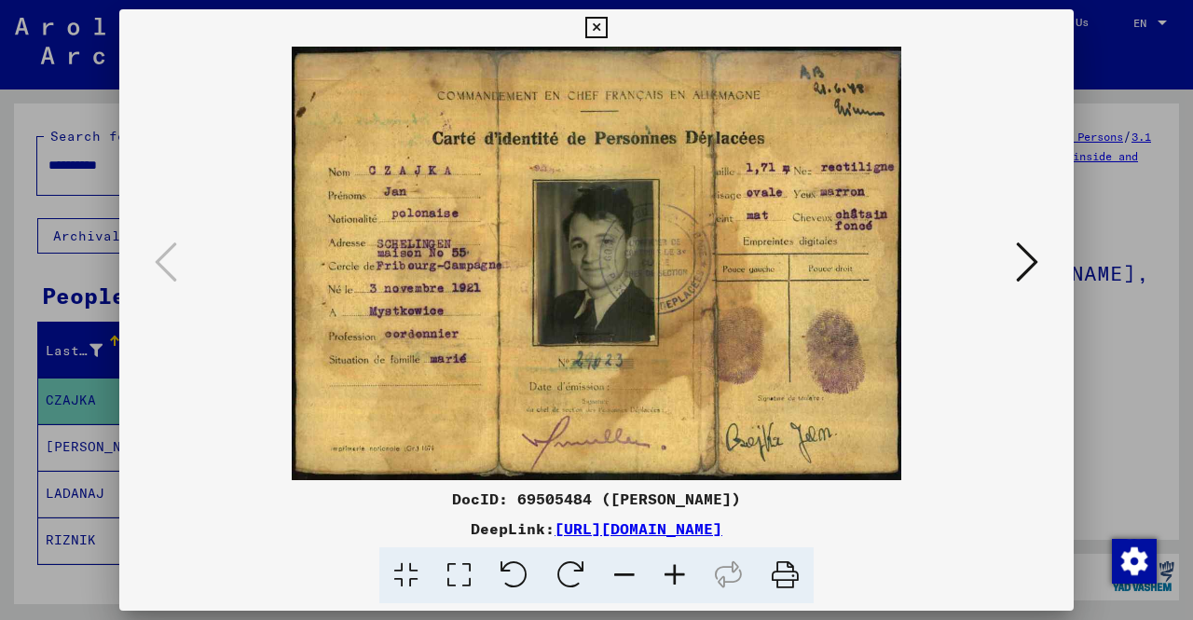
click at [593, 34] on icon at bounding box center [595, 28] width 21 height 22
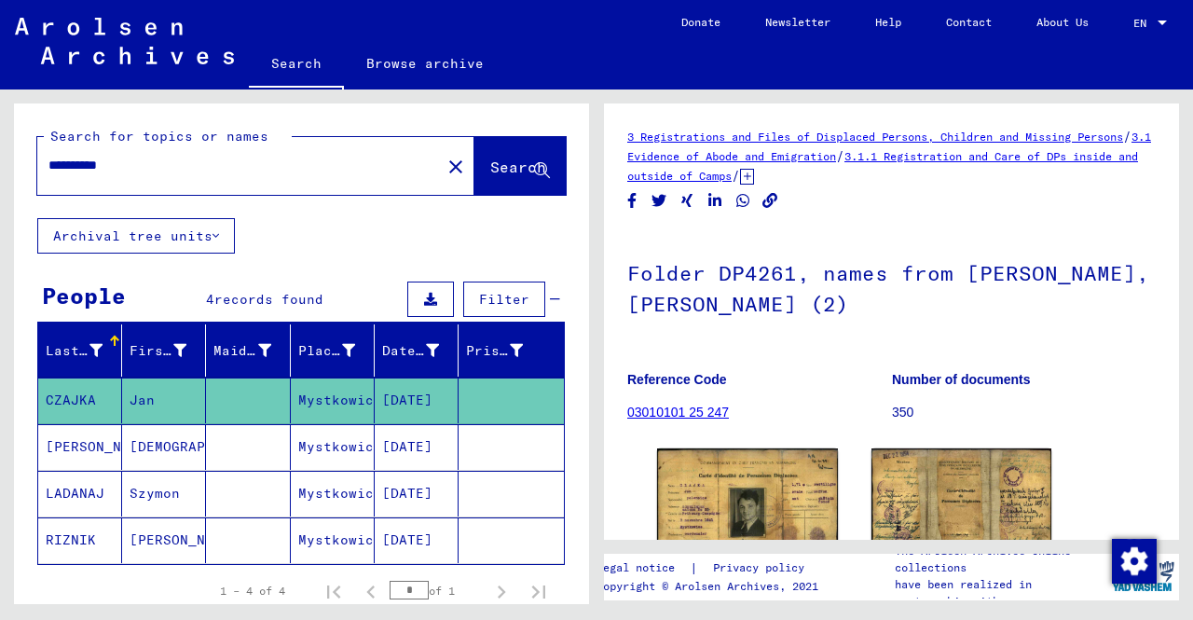
click at [376, 441] on mat-cell "[DATE]" at bounding box center [417, 447] width 84 height 46
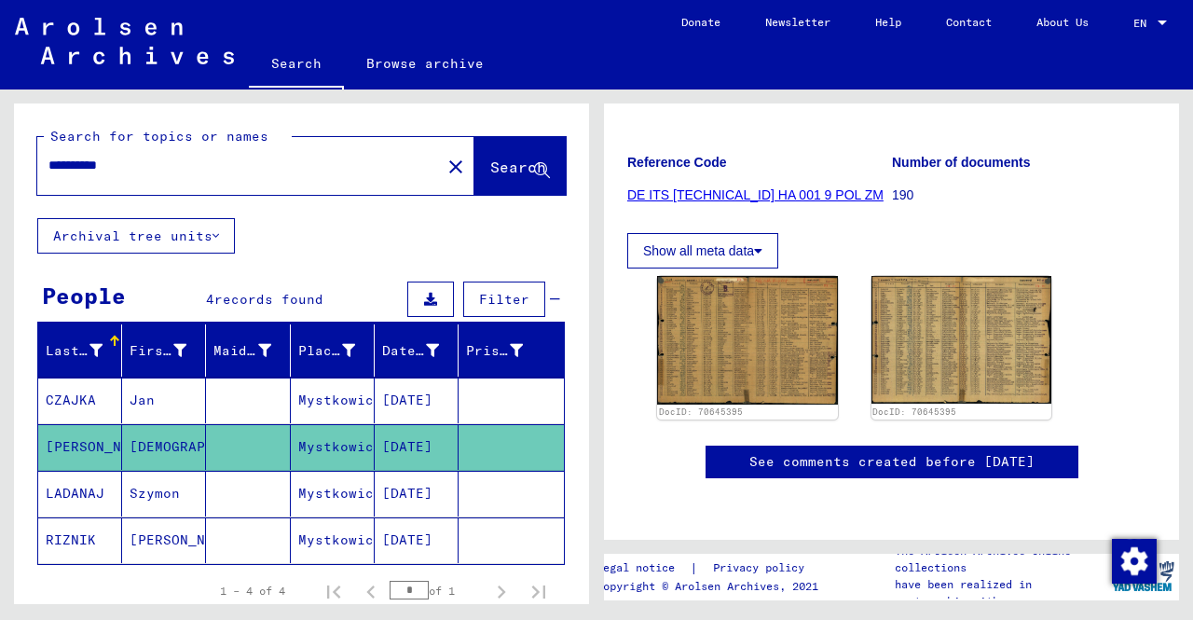
scroll to position [297, 0]
click at [278, 489] on mat-cell at bounding box center [248, 494] width 84 height 46
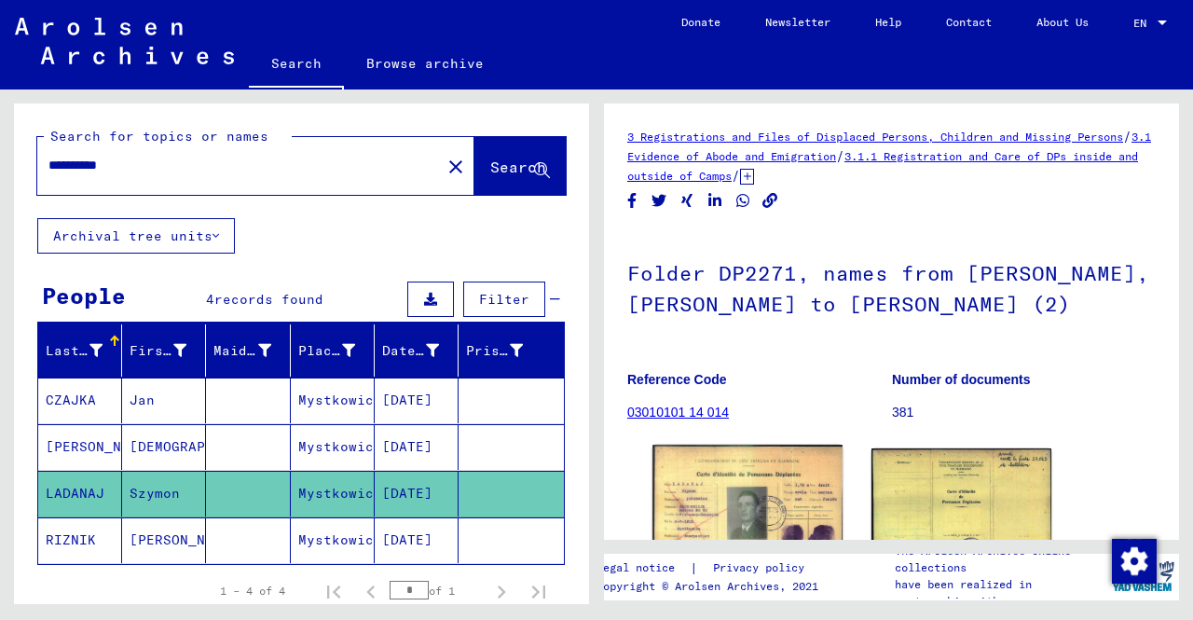
click at [744, 500] on img at bounding box center [747, 512] width 189 height 135
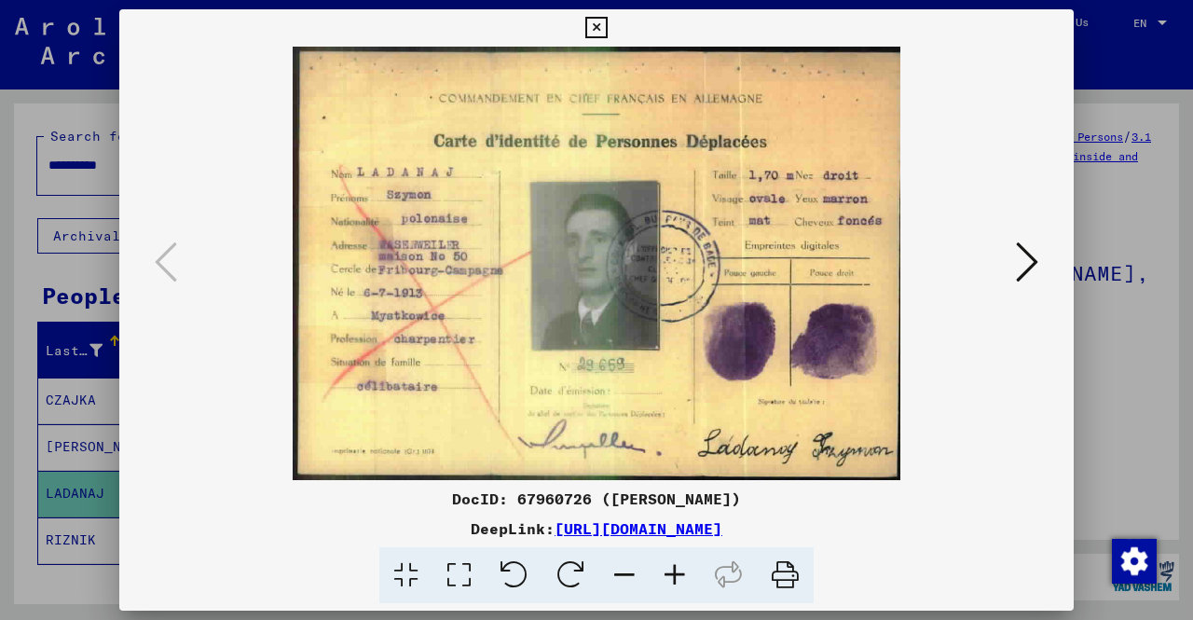
click at [606, 31] on icon at bounding box center [595, 28] width 21 height 22
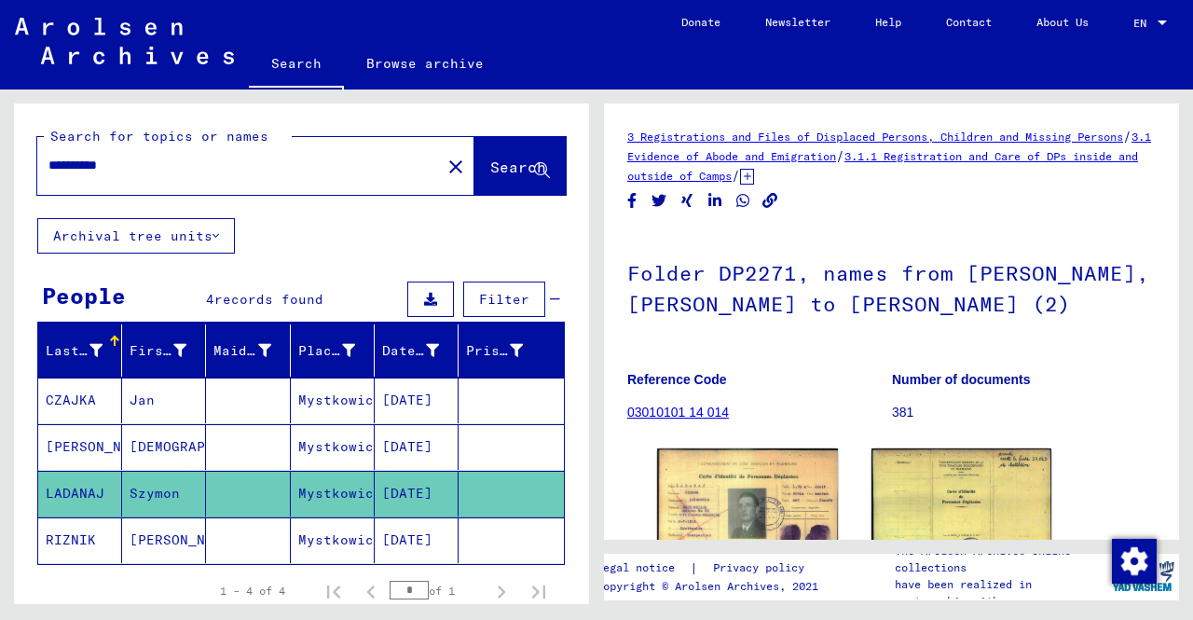
click at [330, 532] on mat-cell "Mystkowice" at bounding box center [333, 540] width 84 height 46
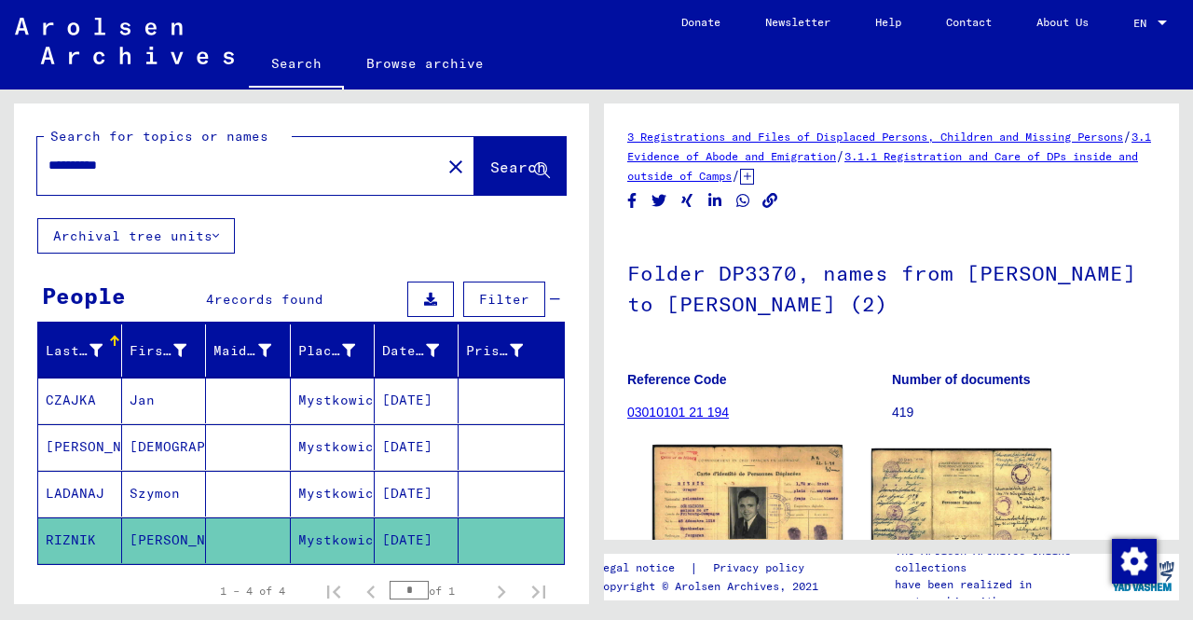
click at [779, 519] on img at bounding box center [747, 512] width 189 height 134
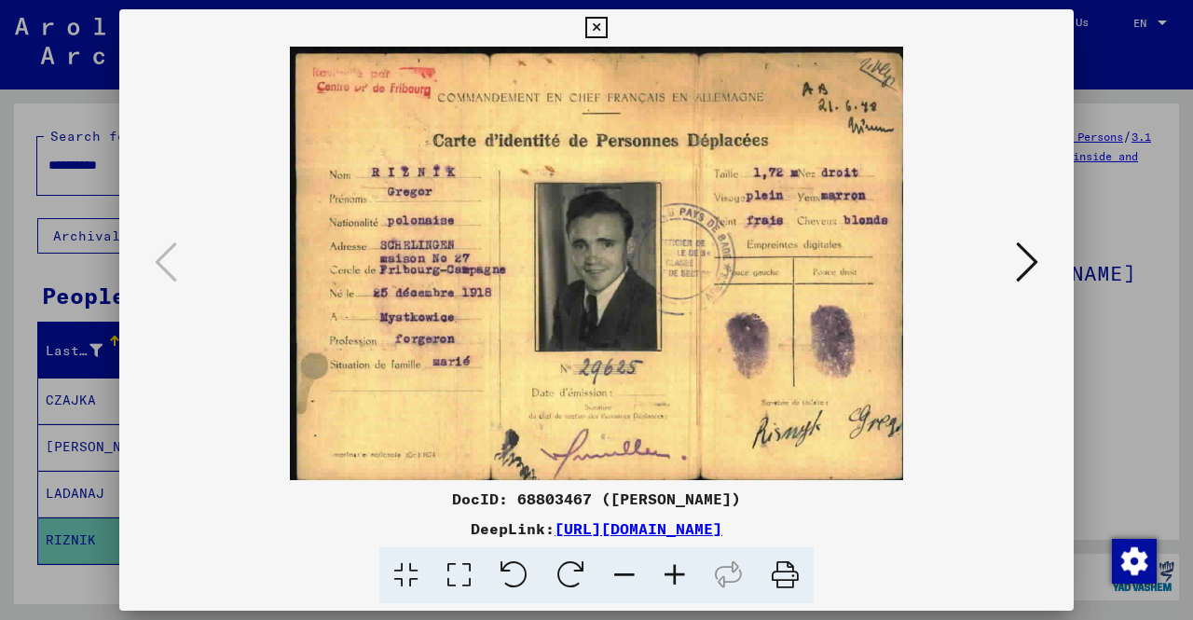
click at [598, 23] on icon at bounding box center [595, 28] width 21 height 22
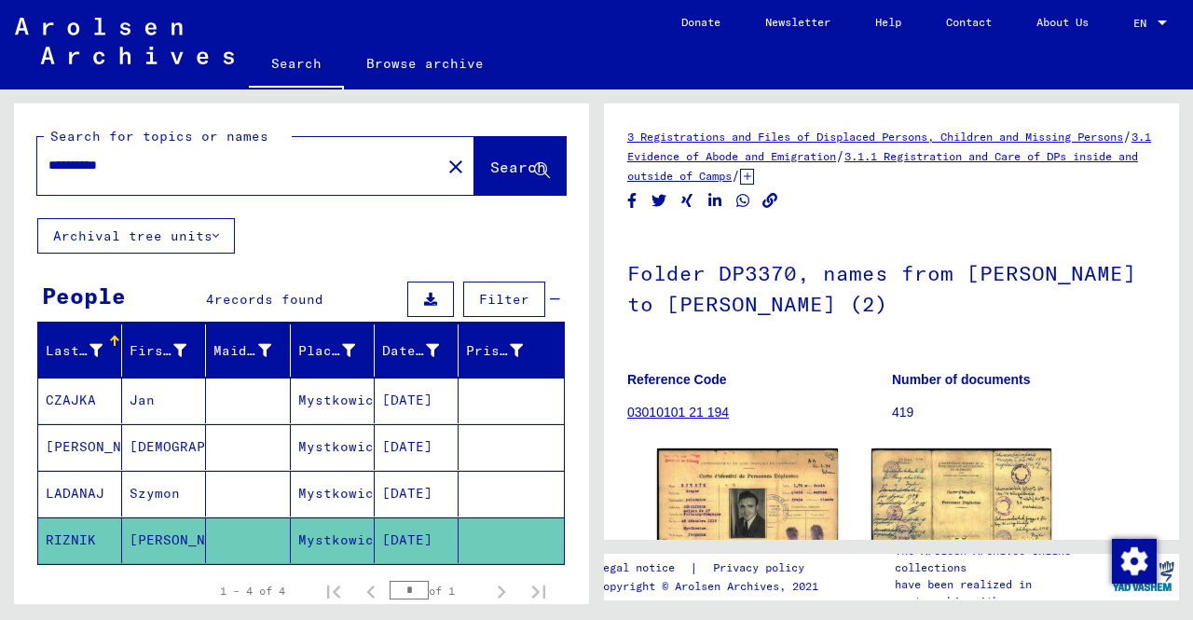
click at [149, 160] on input "**********" at bounding box center [238, 166] width 381 height 20
type input "*"
click at [483, 149] on button "Search" at bounding box center [520, 166] width 91 height 58
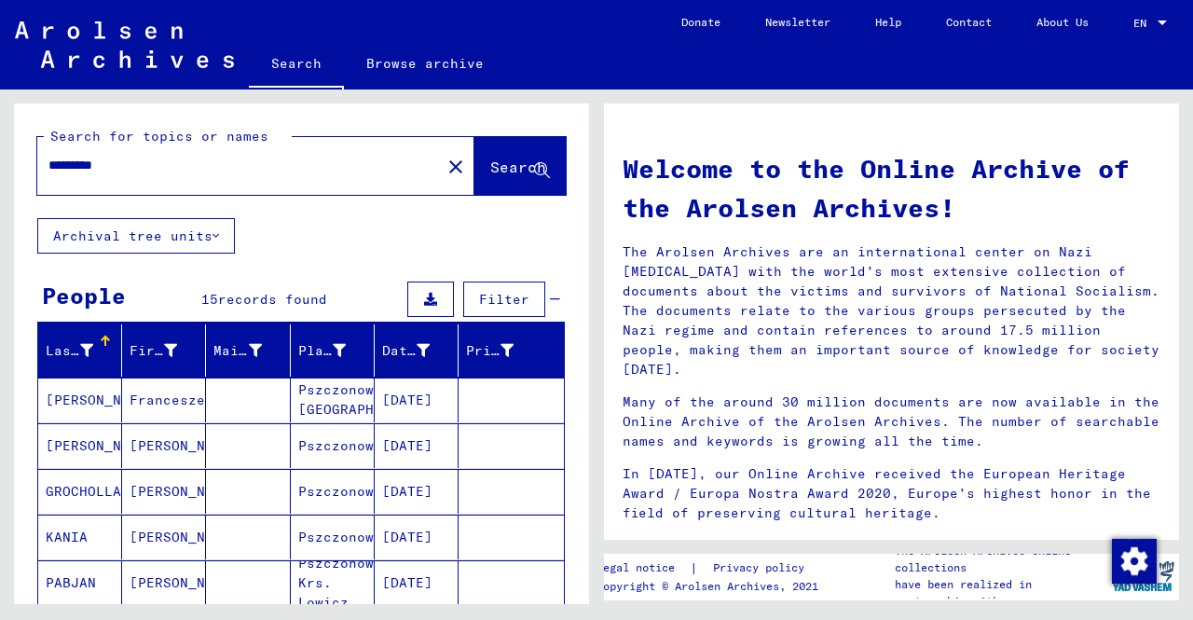
click at [155, 405] on mat-cell "Franceszek" at bounding box center [164, 400] width 84 height 45
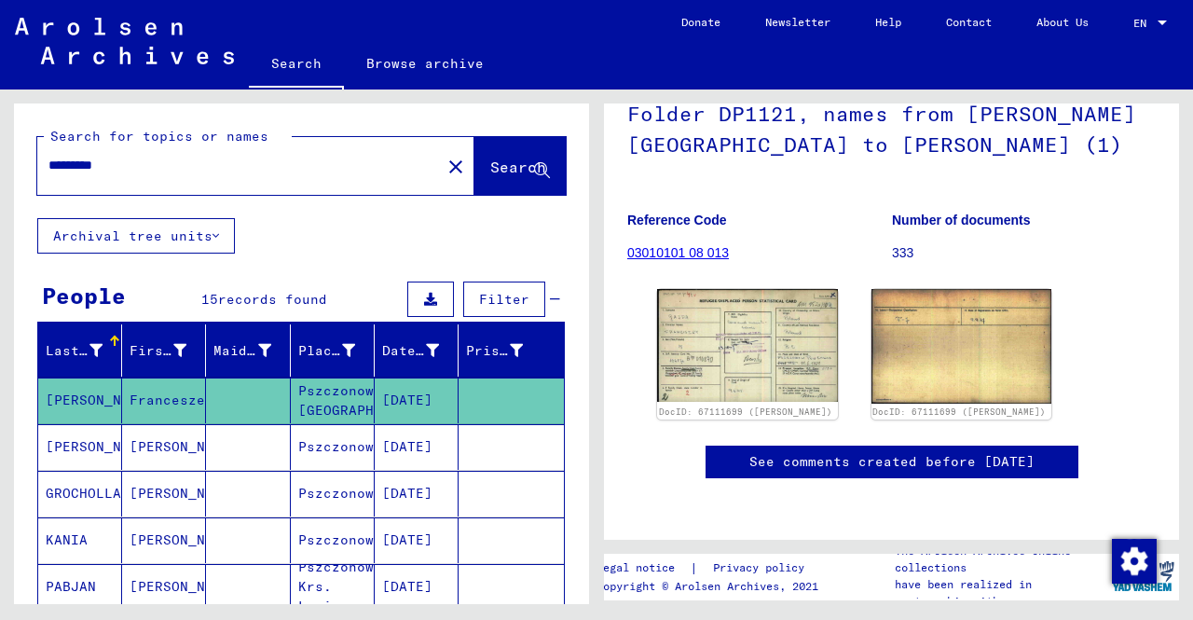
scroll to position [231, 0]
click at [337, 447] on mat-cell "Pszczonow" at bounding box center [333, 447] width 84 height 46
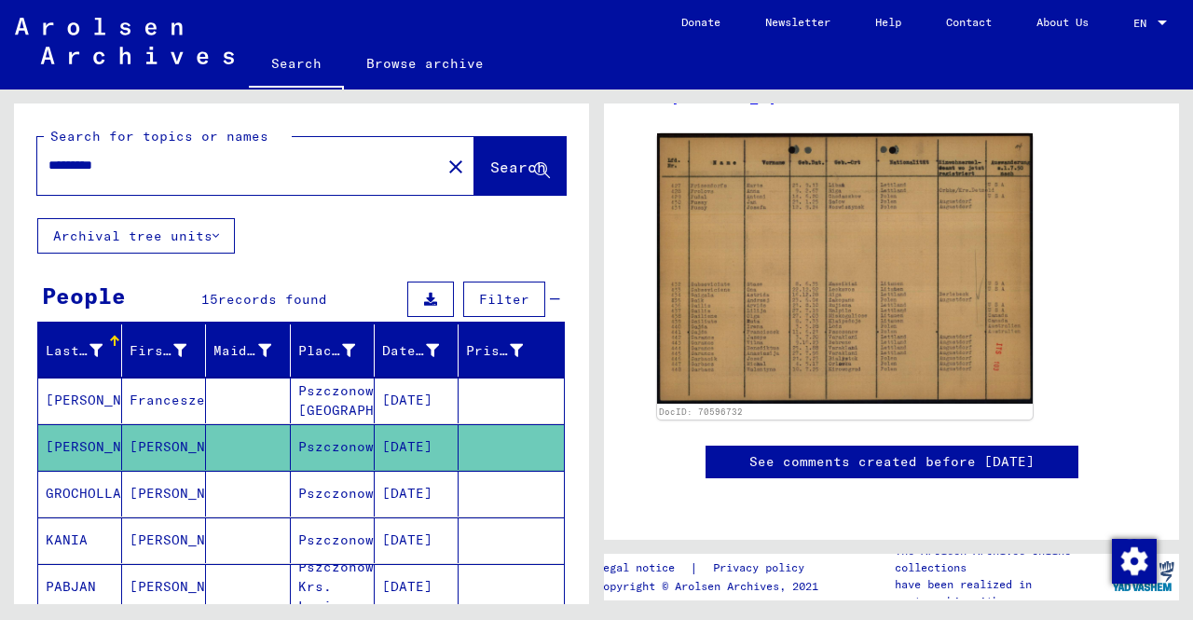
scroll to position [328, 0]
click at [360, 491] on mat-cell "Pszczonow/[PERSON_NAME]" at bounding box center [333, 494] width 84 height 46
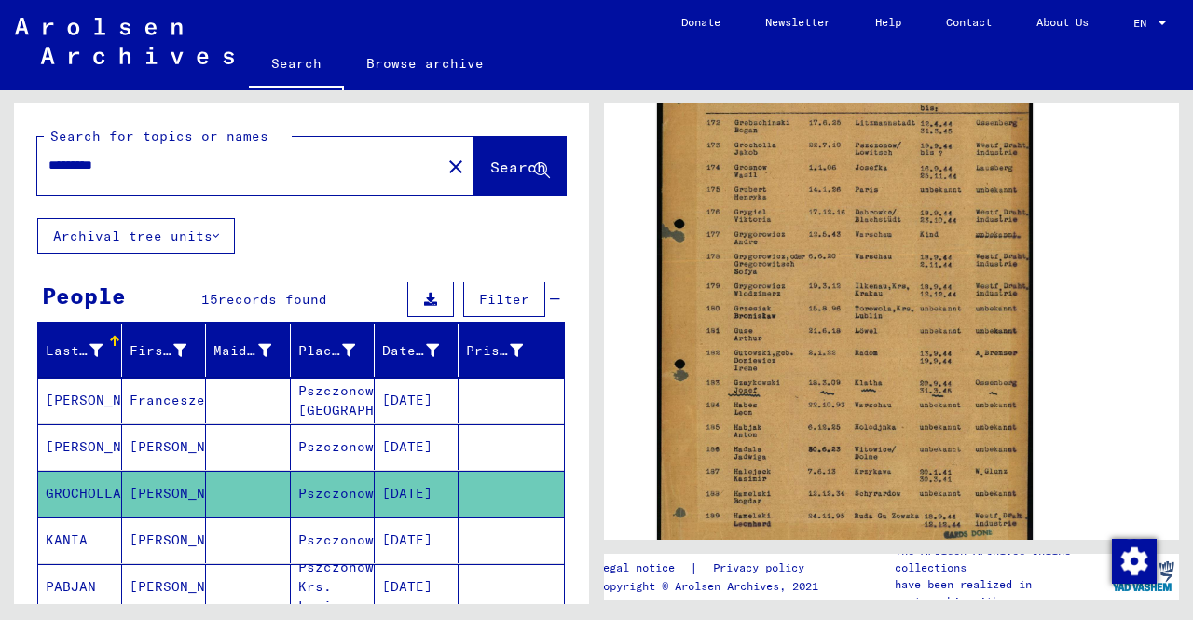
scroll to position [482, 0]
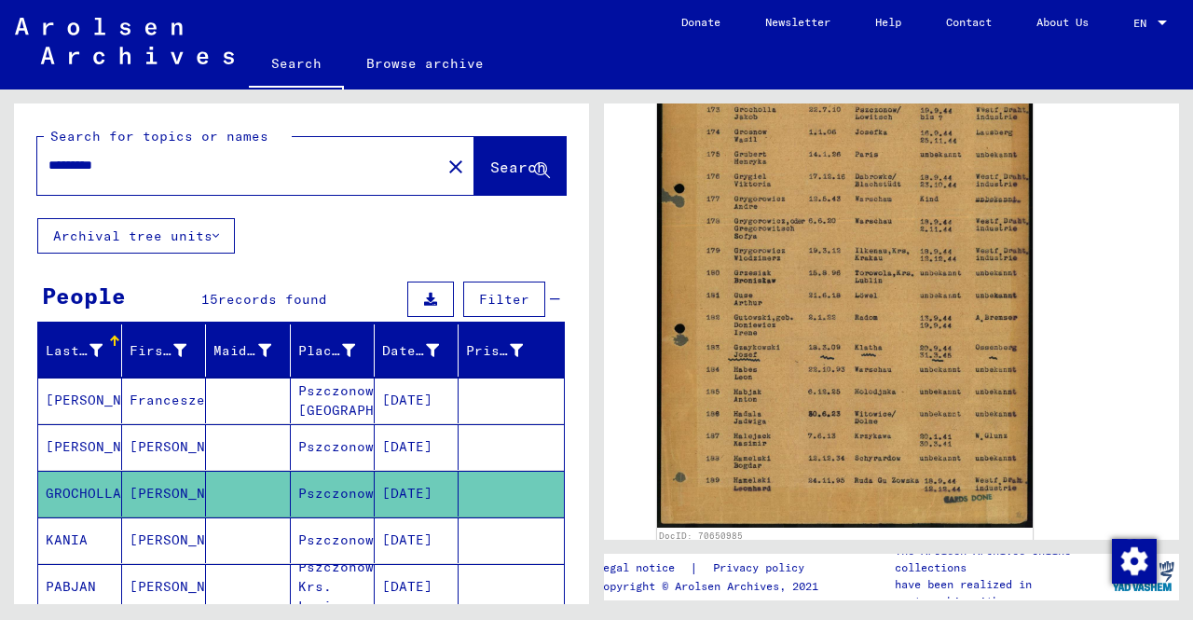
click at [181, 539] on mat-cell "[PERSON_NAME]" at bounding box center [164, 540] width 84 height 46
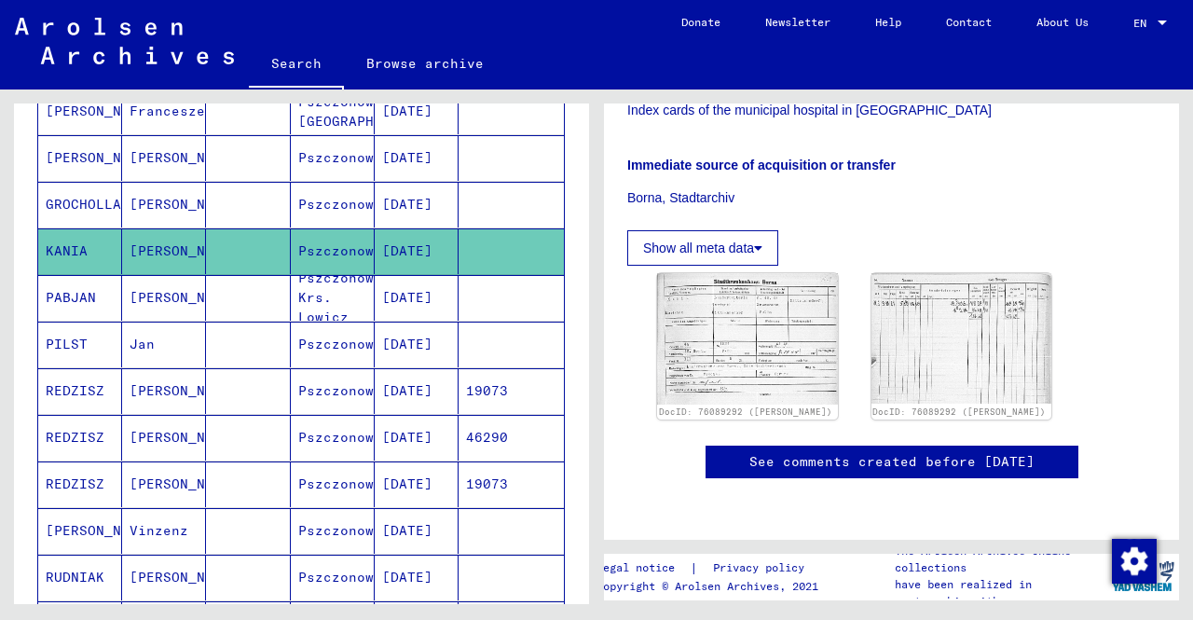
scroll to position [290, 0]
click at [322, 302] on mat-cell "Pszczonow Krs. Lowicz" at bounding box center [333, 297] width 84 height 46
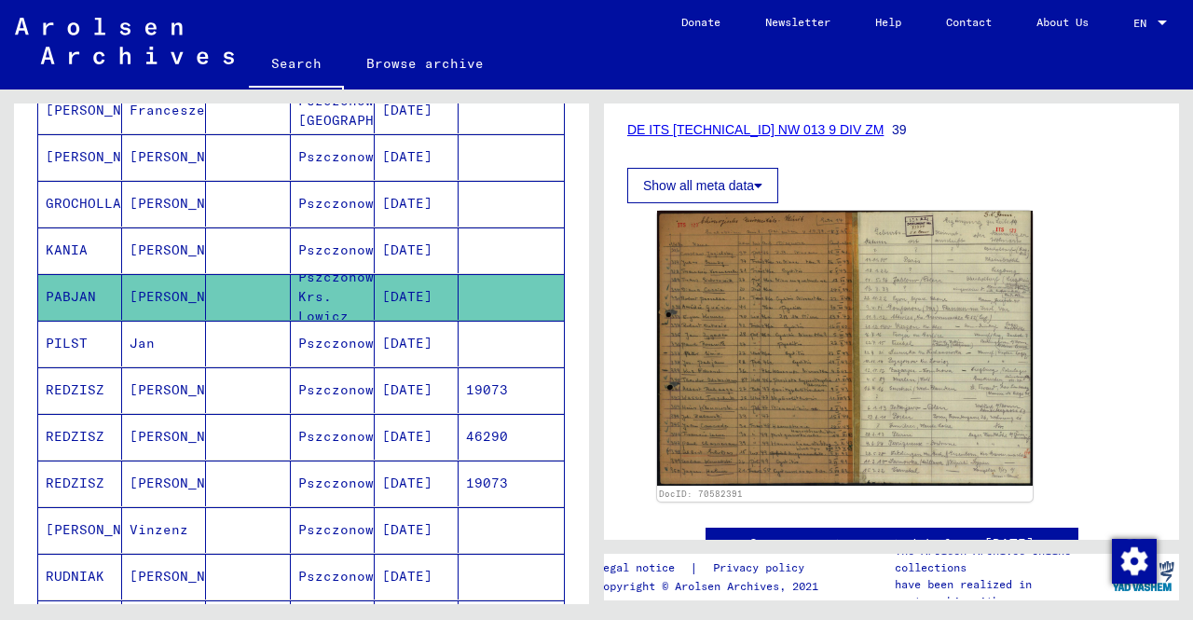
scroll to position [295, 0]
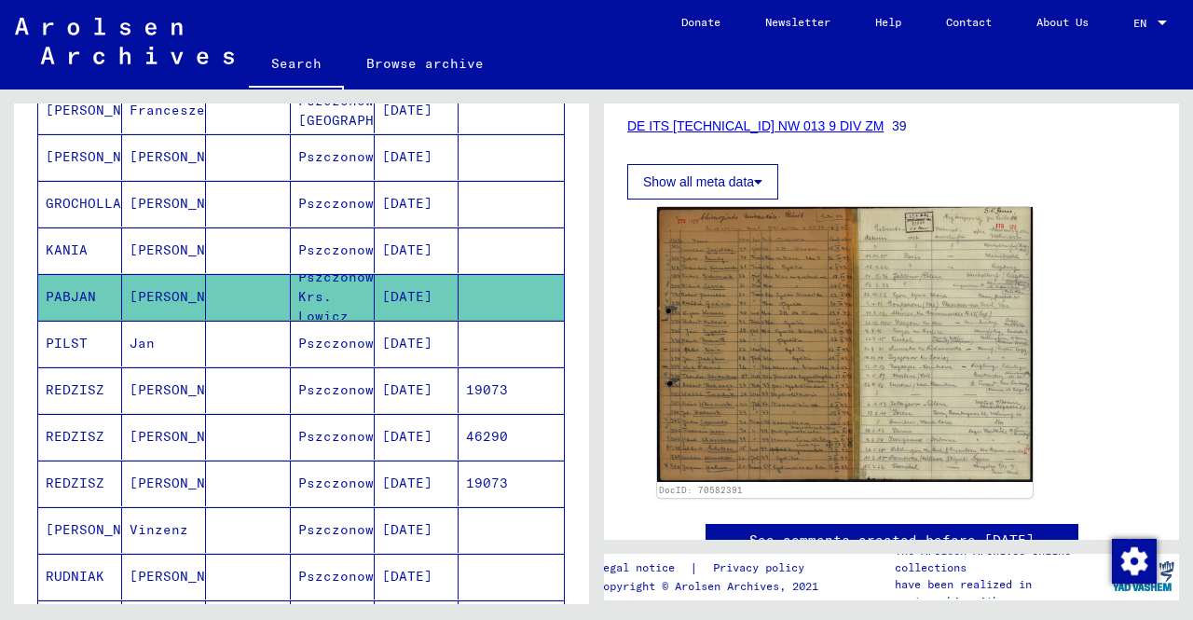
click at [311, 338] on mat-cell "Pszczonow" at bounding box center [333, 344] width 84 height 46
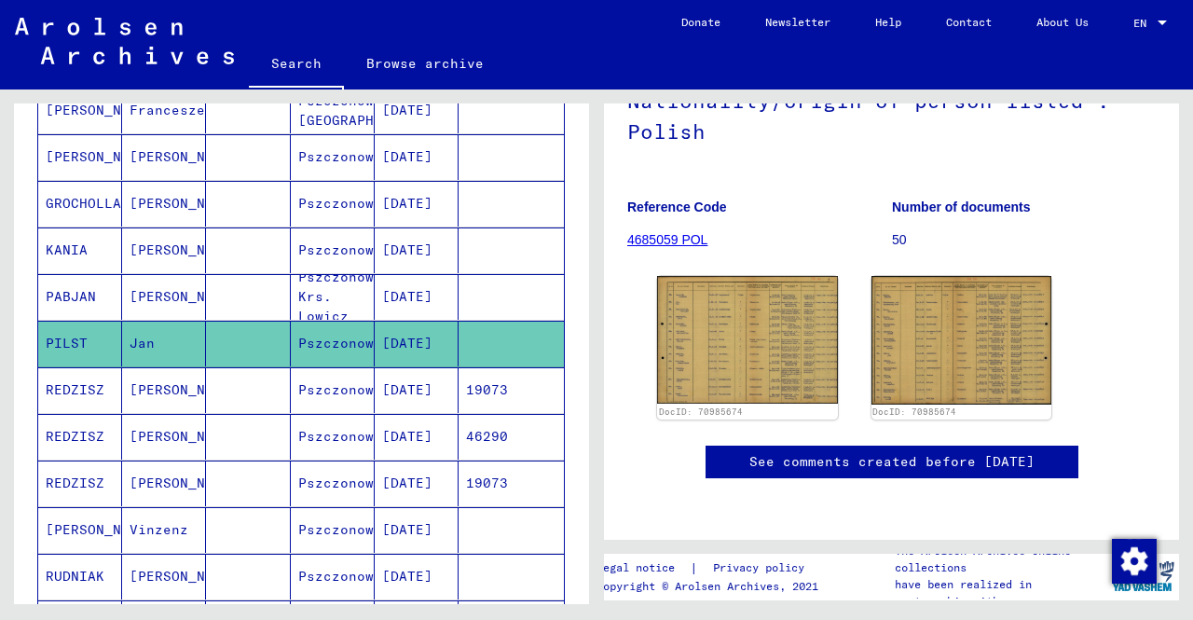
scroll to position [282, 0]
click at [348, 392] on mat-cell "Pszczonow" at bounding box center [333, 390] width 84 height 46
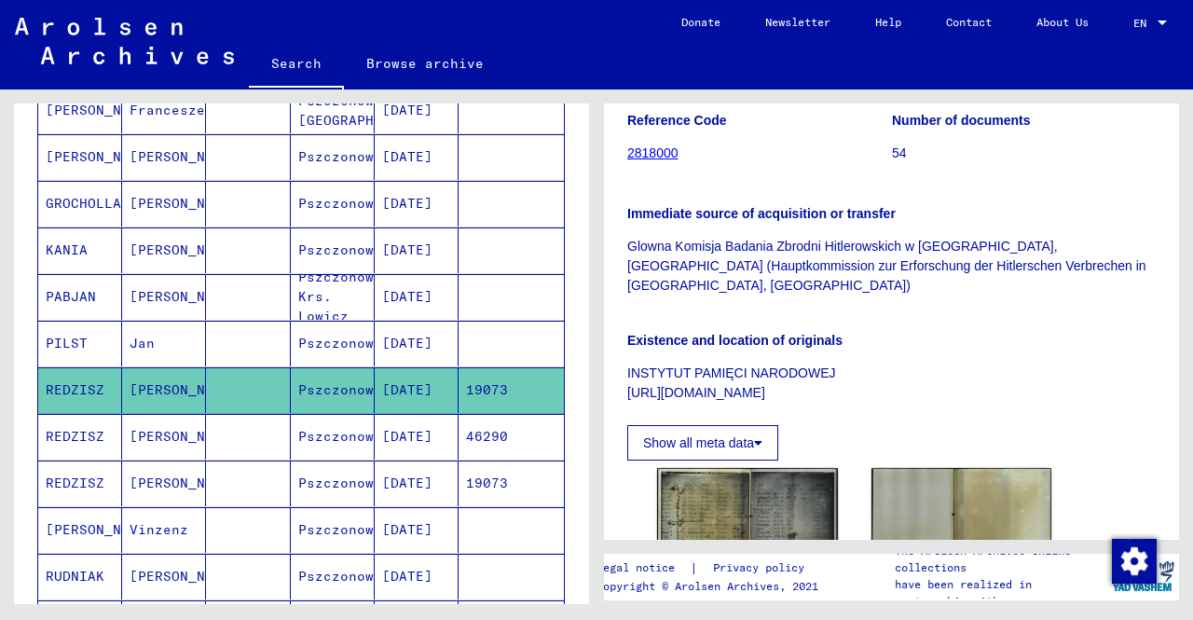
scroll to position [304, 0]
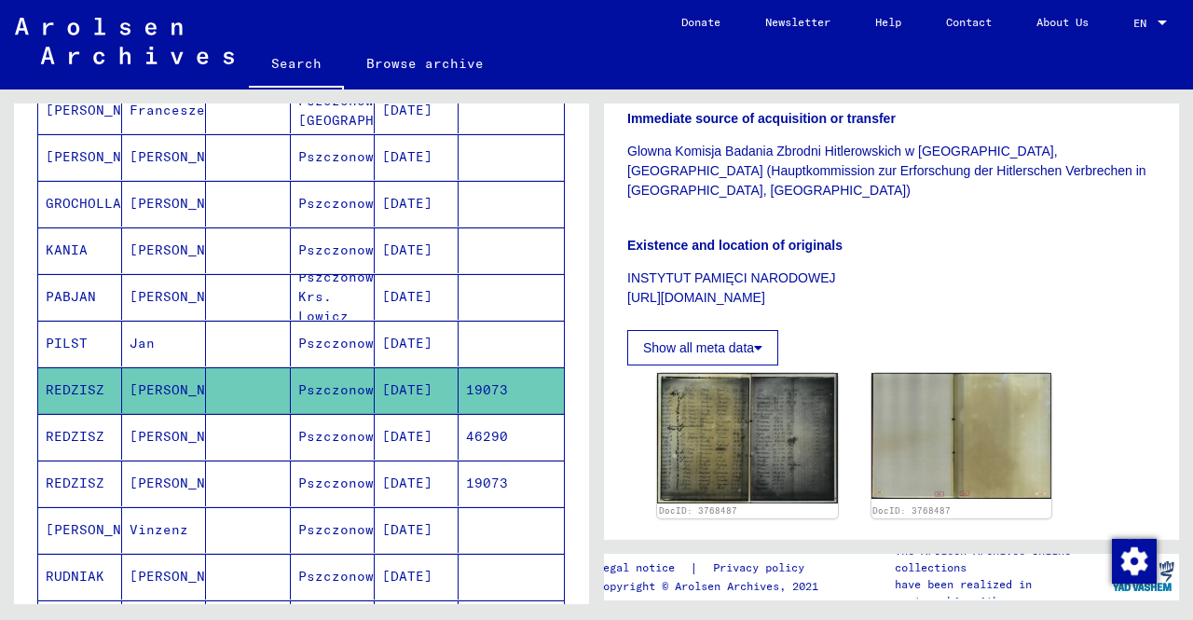
click at [375, 430] on mat-cell "[DATE]" at bounding box center [417, 437] width 84 height 46
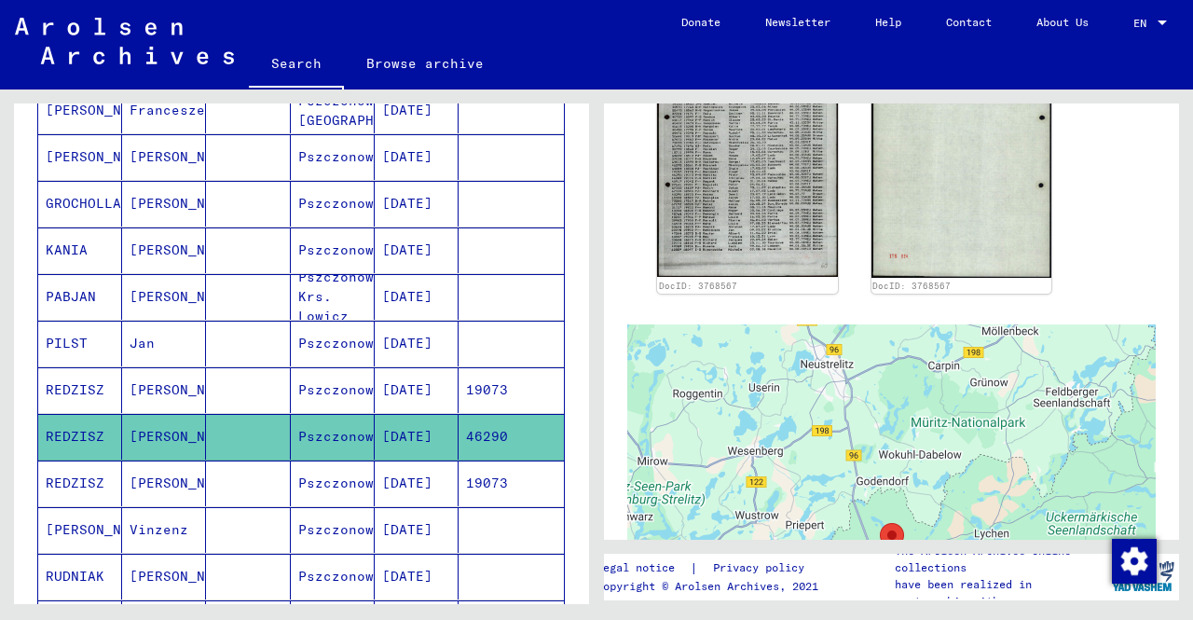
click at [335, 486] on mat-cell "Pszczonow" at bounding box center [333, 484] width 84 height 46
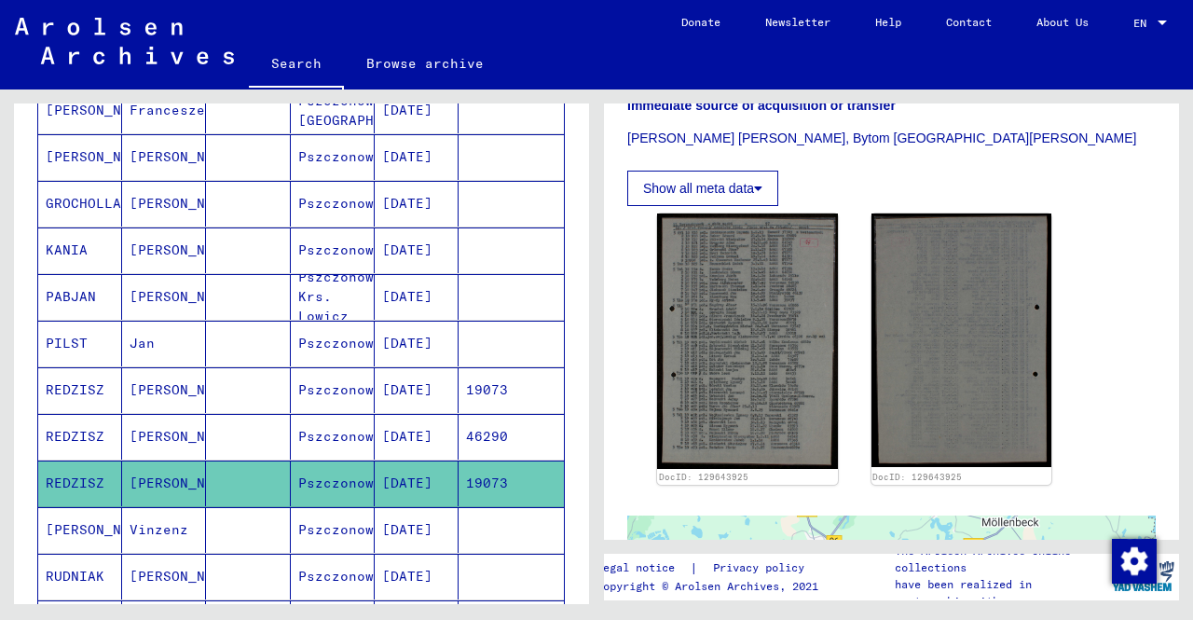
click at [324, 514] on mat-cell "Pszczonow" at bounding box center [333, 530] width 84 height 46
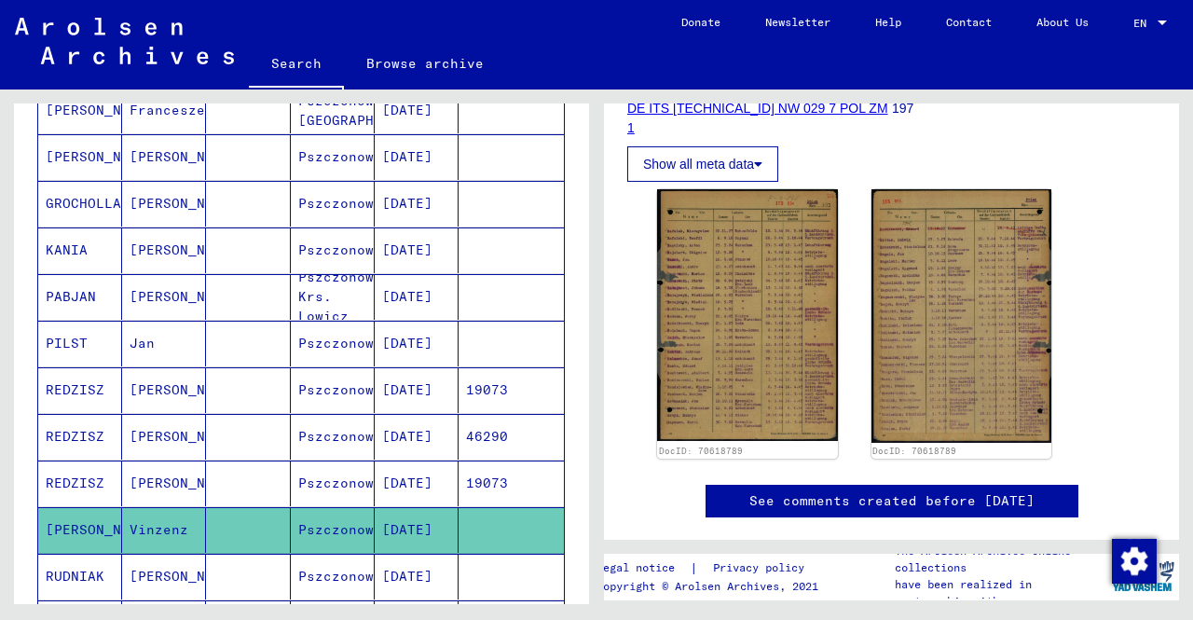
click at [304, 558] on mat-cell "Pszczonow" at bounding box center [333, 577] width 84 height 46
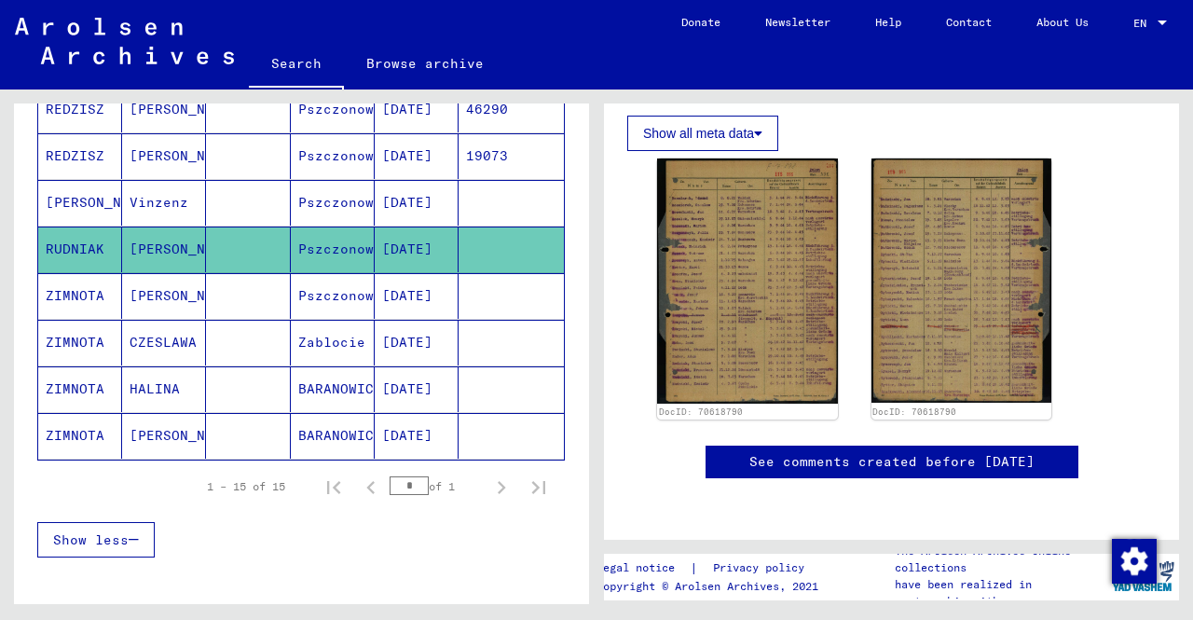
click at [332, 287] on mat-cell "Pszczonow" at bounding box center [333, 296] width 84 height 46
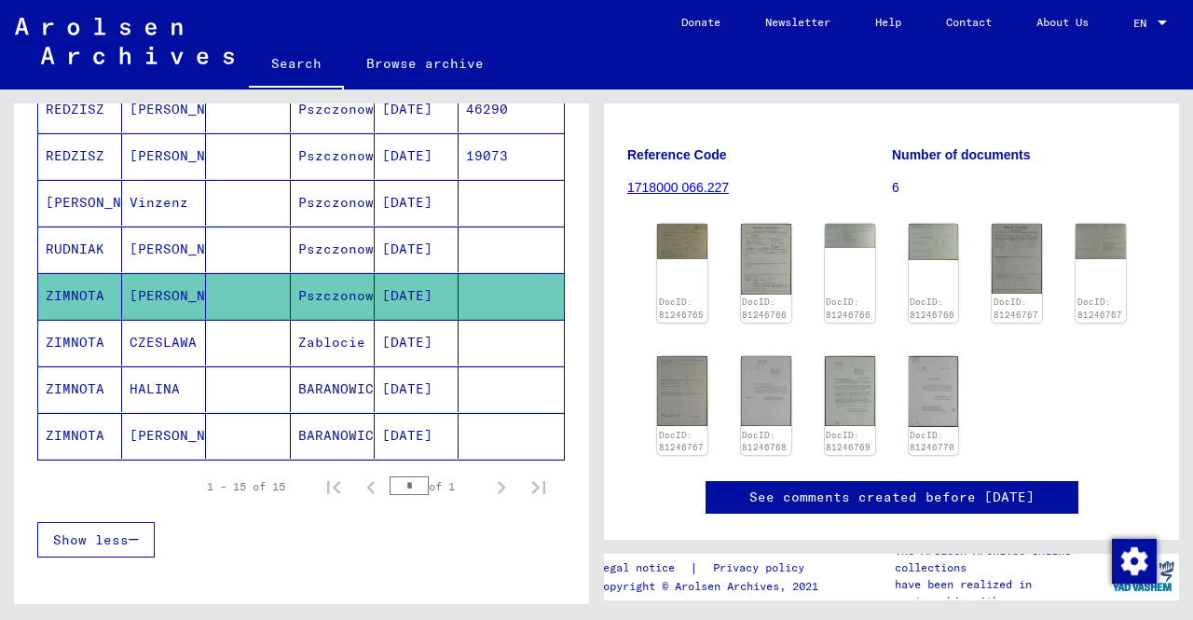
click at [332, 343] on mat-cell "Zablocie" at bounding box center [333, 343] width 84 height 46
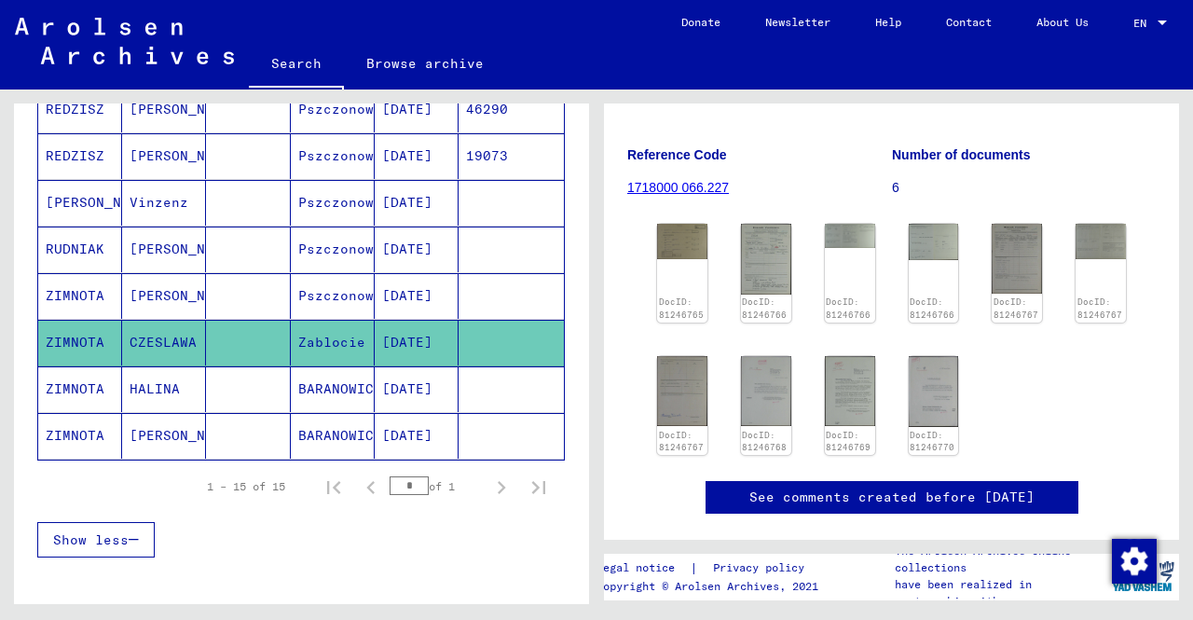
click at [331, 328] on mat-cell "Zablocie" at bounding box center [333, 343] width 84 height 46
click at [218, 379] on mat-cell at bounding box center [248, 389] width 84 height 46
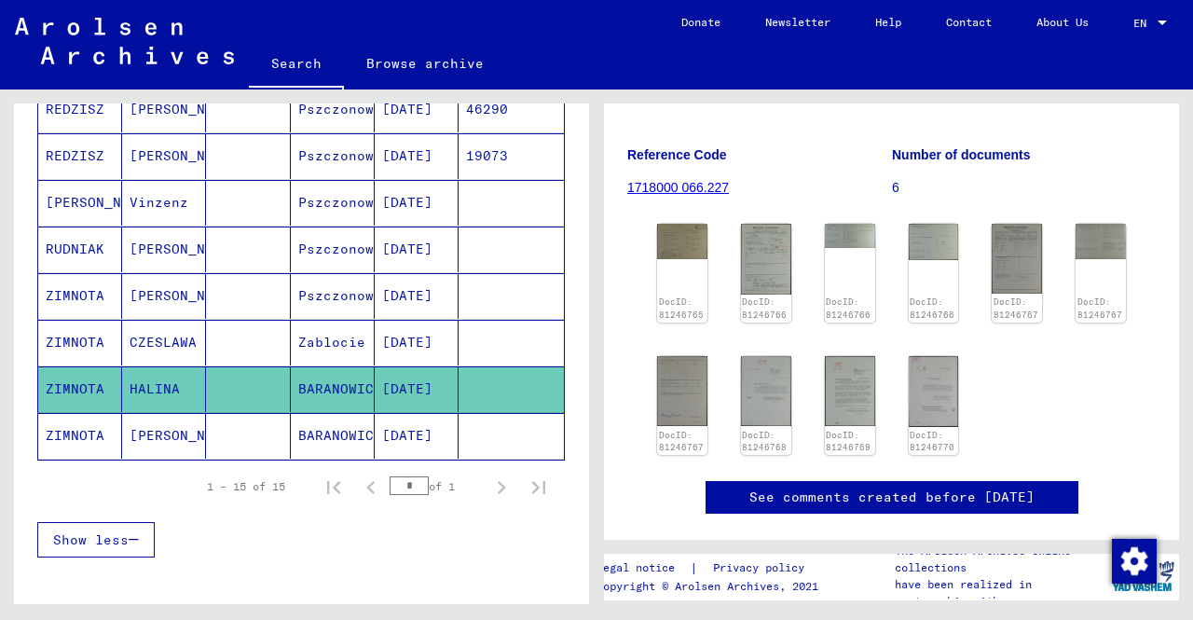
click at [122, 368] on mat-cell "HALINA" at bounding box center [164, 389] width 84 height 46
drag, startPoint x: 141, startPoint y: 467, endPoint x: 142, endPoint y: 402, distance: 65.3
click at [142, 402] on div "Last Name First Name Maiden Name Place of Birth Date of Birth Prisoner # [PERSO…" at bounding box center [301, 109] width 528 height 805
click at [84, 413] on mat-cell "ZIMNOTA" at bounding box center [80, 436] width 84 height 46
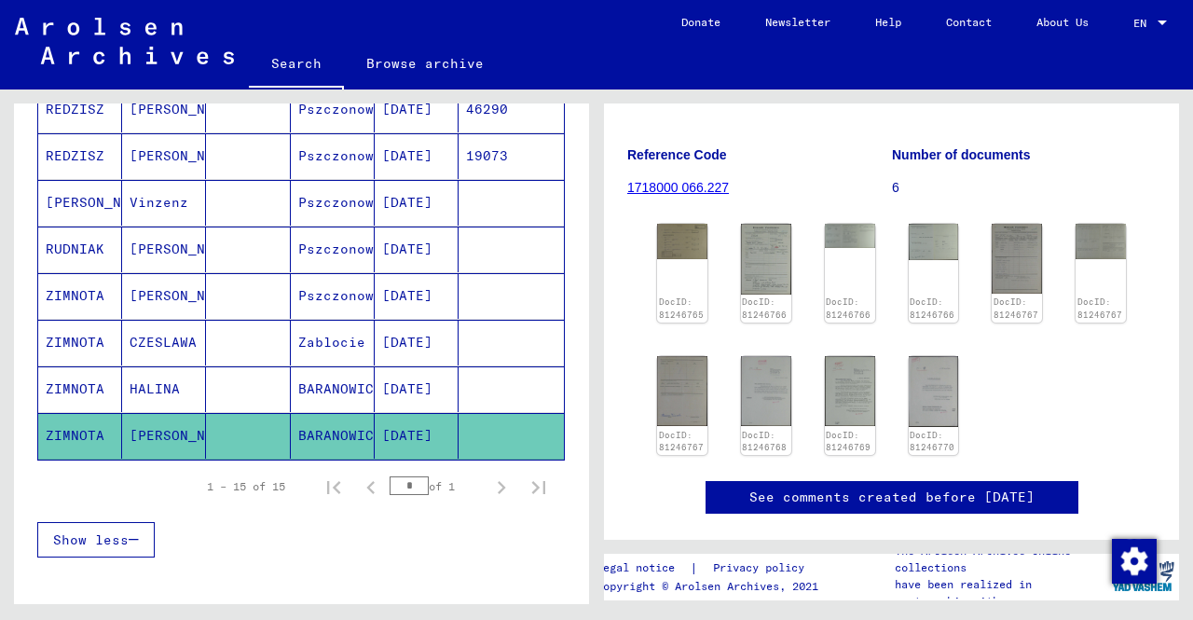
click at [173, 428] on mat-cell "[PERSON_NAME]" at bounding box center [164, 436] width 84 height 46
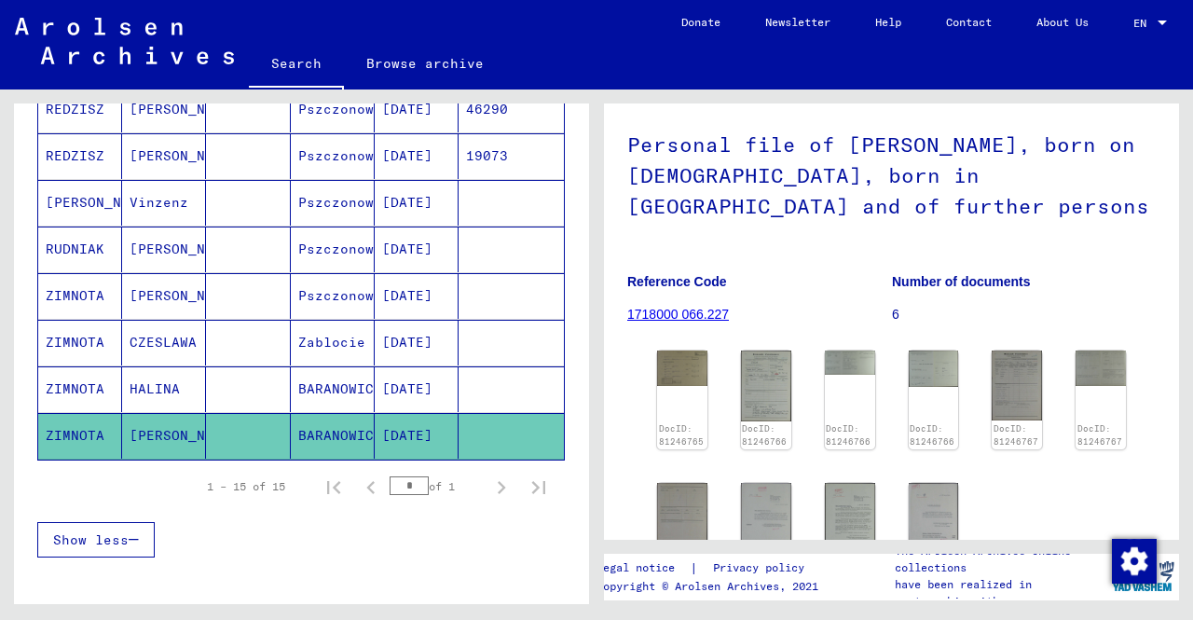
click at [324, 366] on mat-cell "BARANOWICE" at bounding box center [333, 389] width 84 height 46
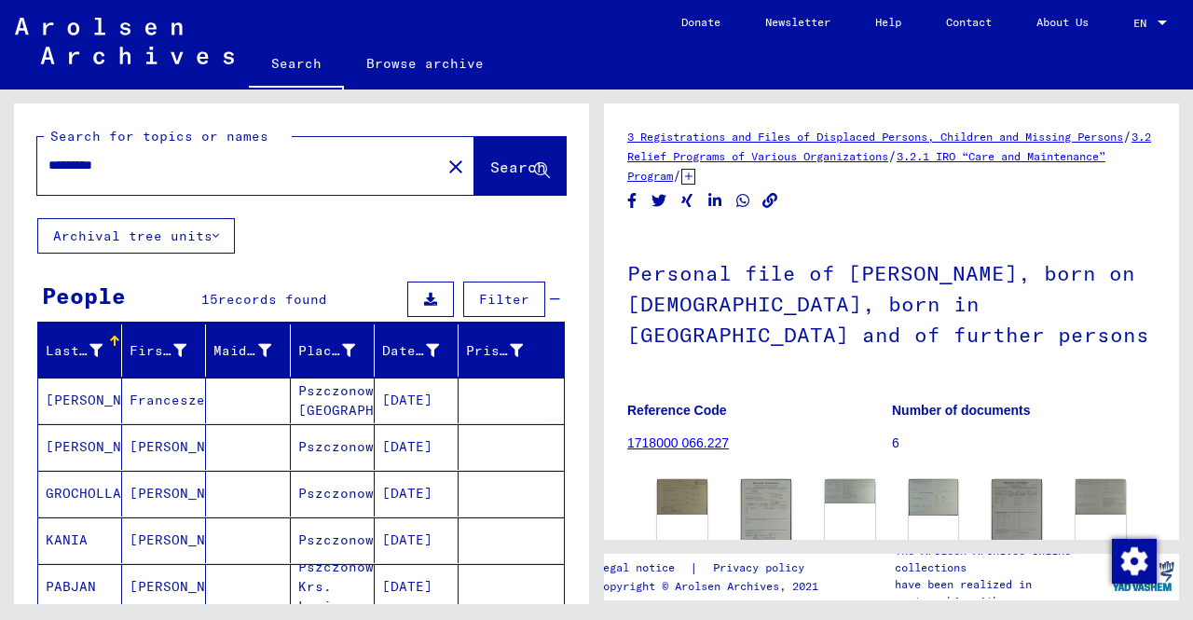
click at [164, 171] on input "*********" at bounding box center [238, 166] width 381 height 20
type input "*"
type input "******"
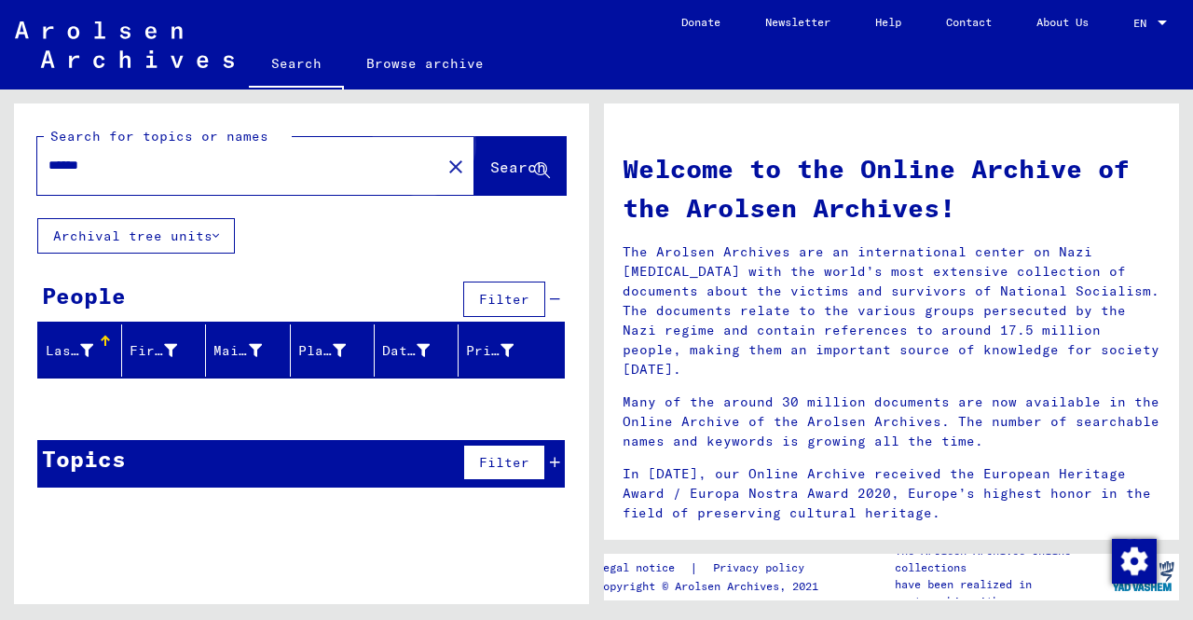
click at [500, 167] on span "Search" at bounding box center [518, 167] width 56 height 19
drag, startPoint x: 500, startPoint y: 164, endPoint x: 416, endPoint y: 230, distance: 106.9
click at [416, 230] on div "Search for topics or names ****** close Search Archival tree units People Filte…" at bounding box center [301, 302] width 575 height 399
